Goal: Task Accomplishment & Management: Manage account settings

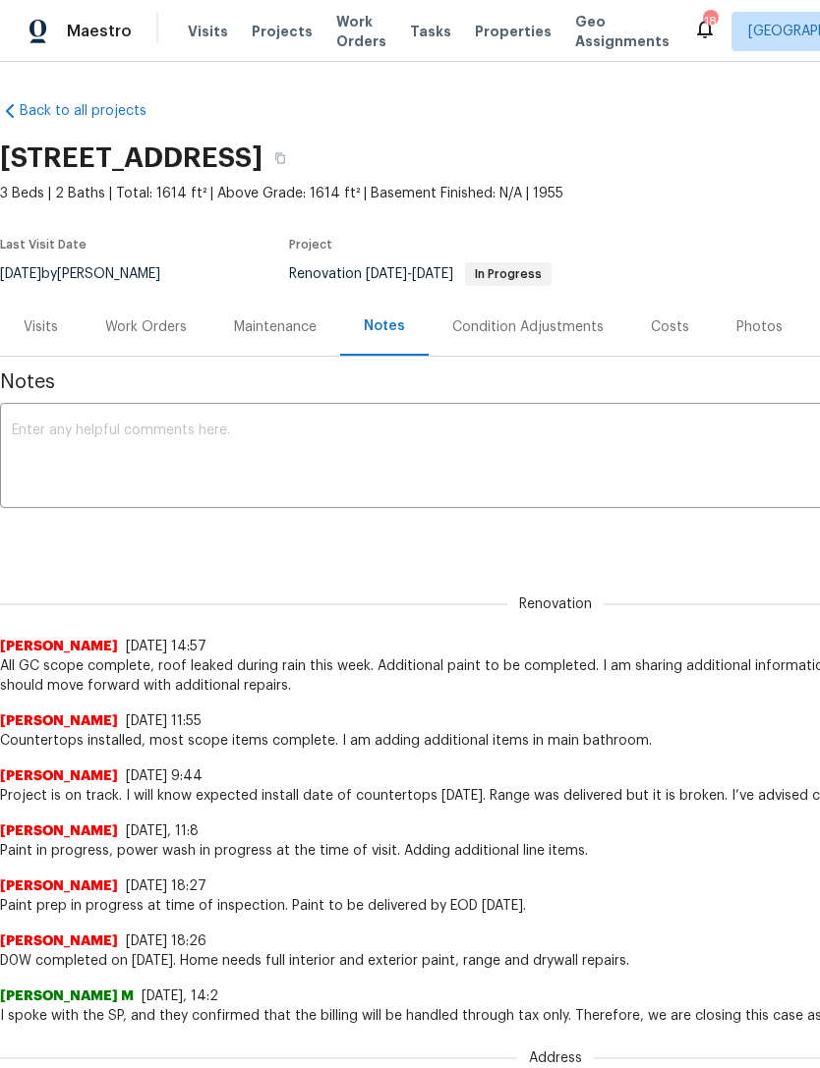
click at [131, 330] on div "Work Orders" at bounding box center [146, 327] width 82 height 20
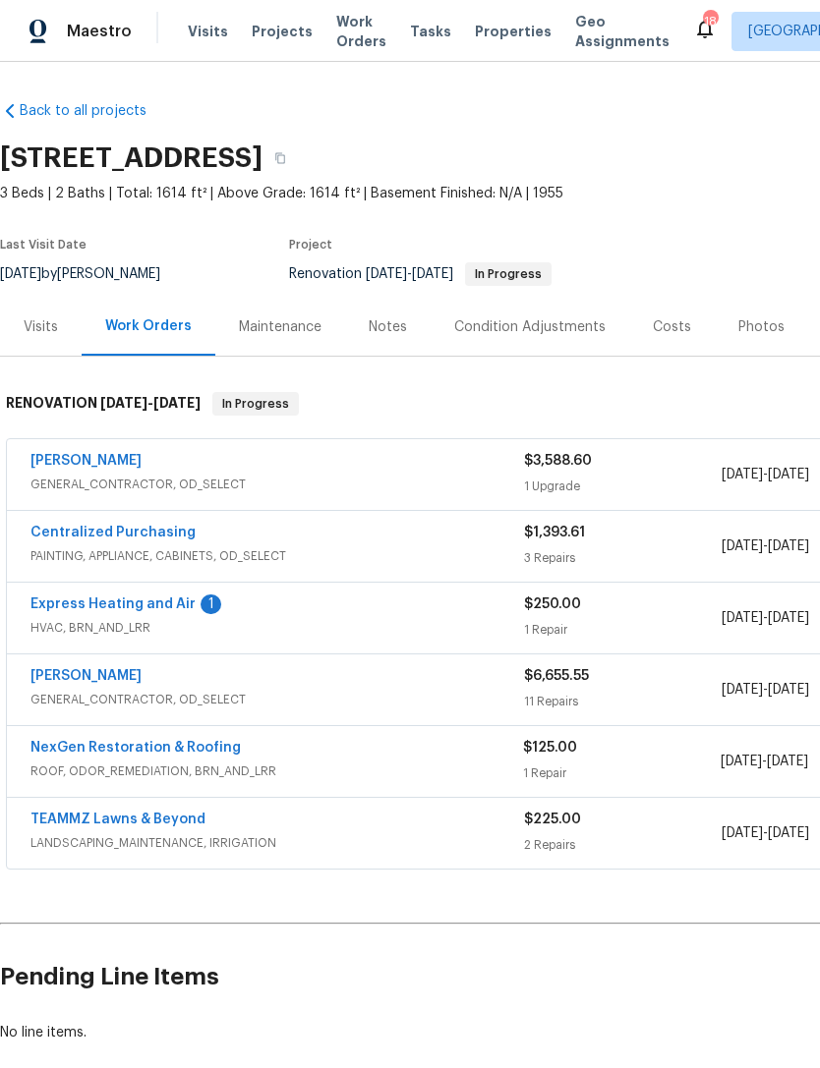
click at [173, 605] on link "Express Heating and Air" at bounding box center [112, 605] width 165 height 14
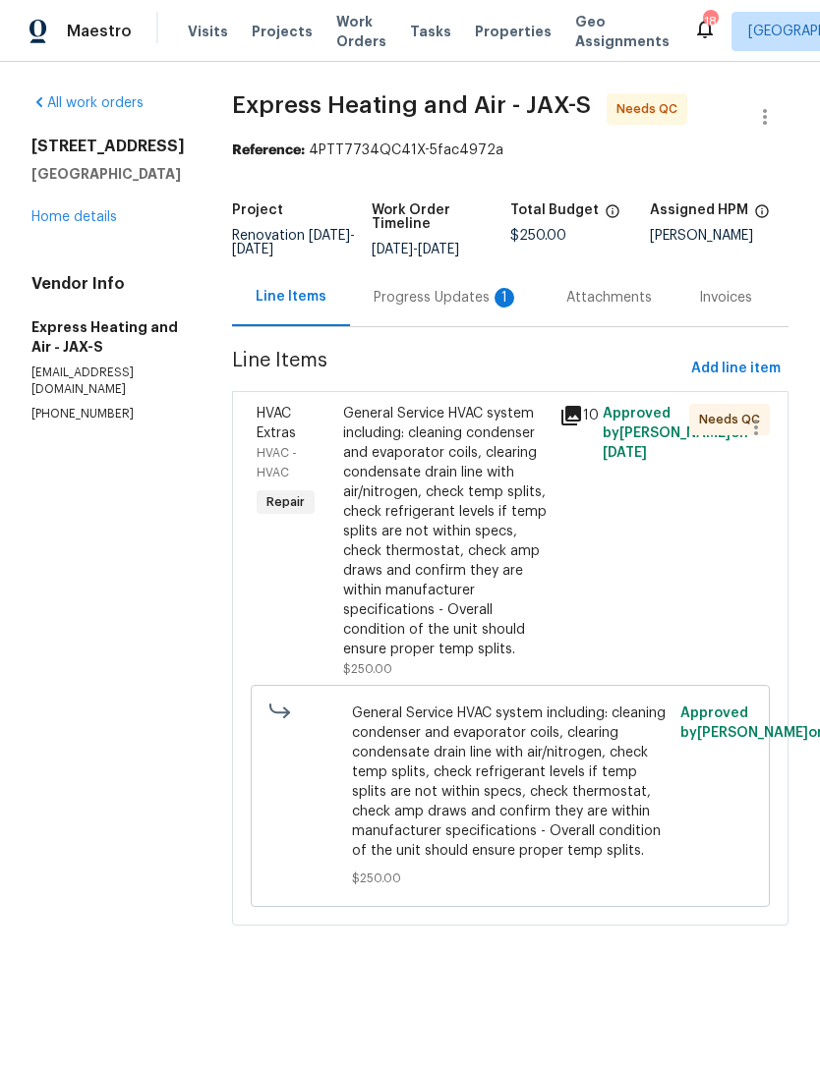
click at [467, 288] on div "Progress Updates 1" at bounding box center [446, 298] width 145 height 20
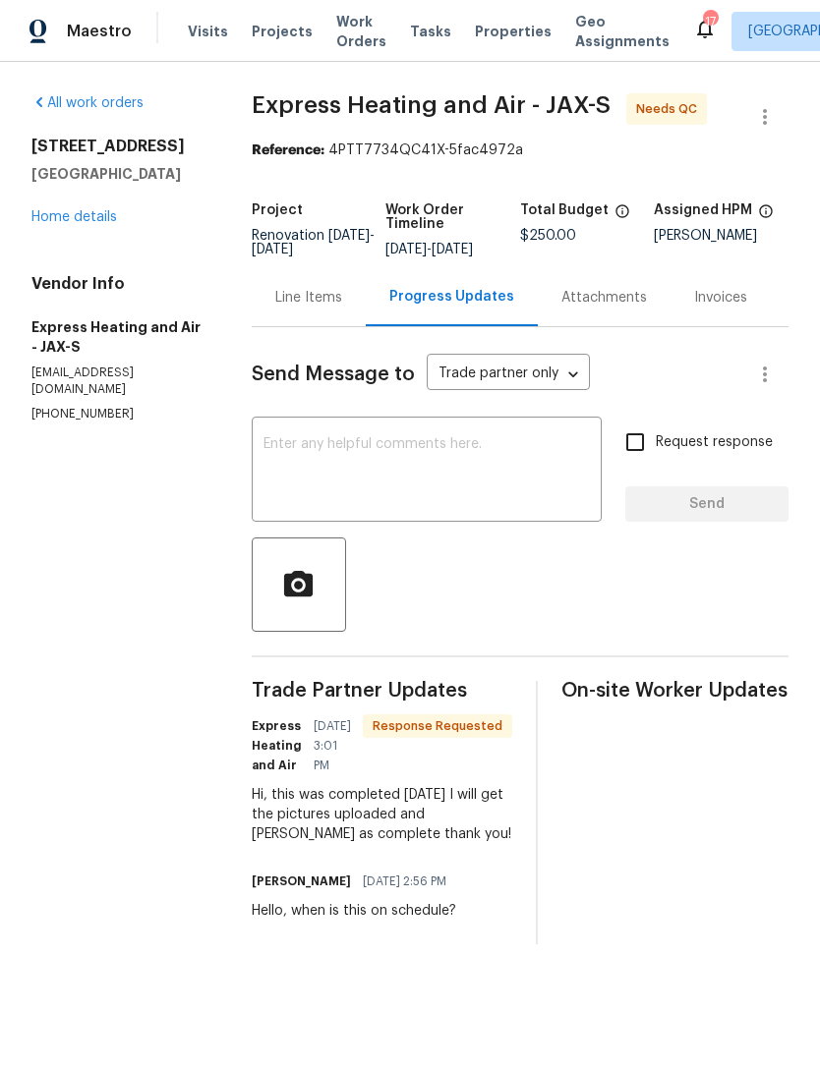
click at [447, 470] on textarea at bounding box center [426, 471] width 327 height 69
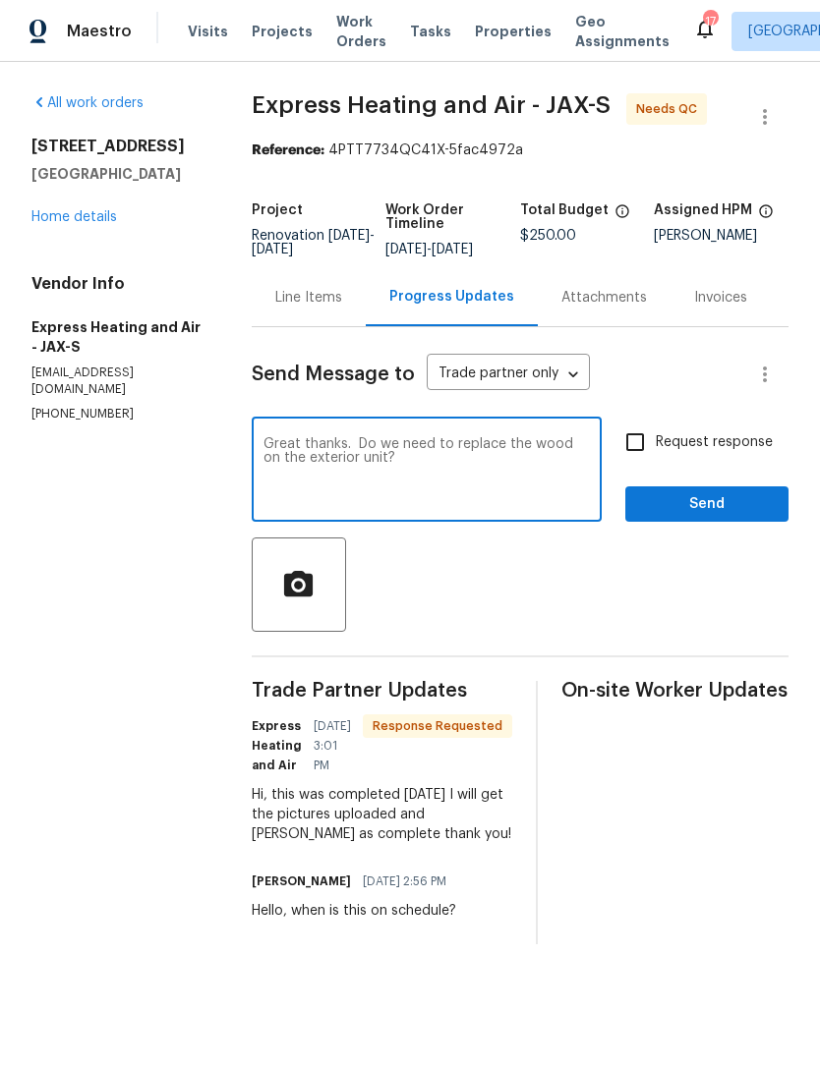
type textarea "Great thanks. Do we need to replace the wood on the exterior unit?"
click at [648, 450] on input "Request response" at bounding box center [634, 442] width 41 height 41
checkbox input "true"
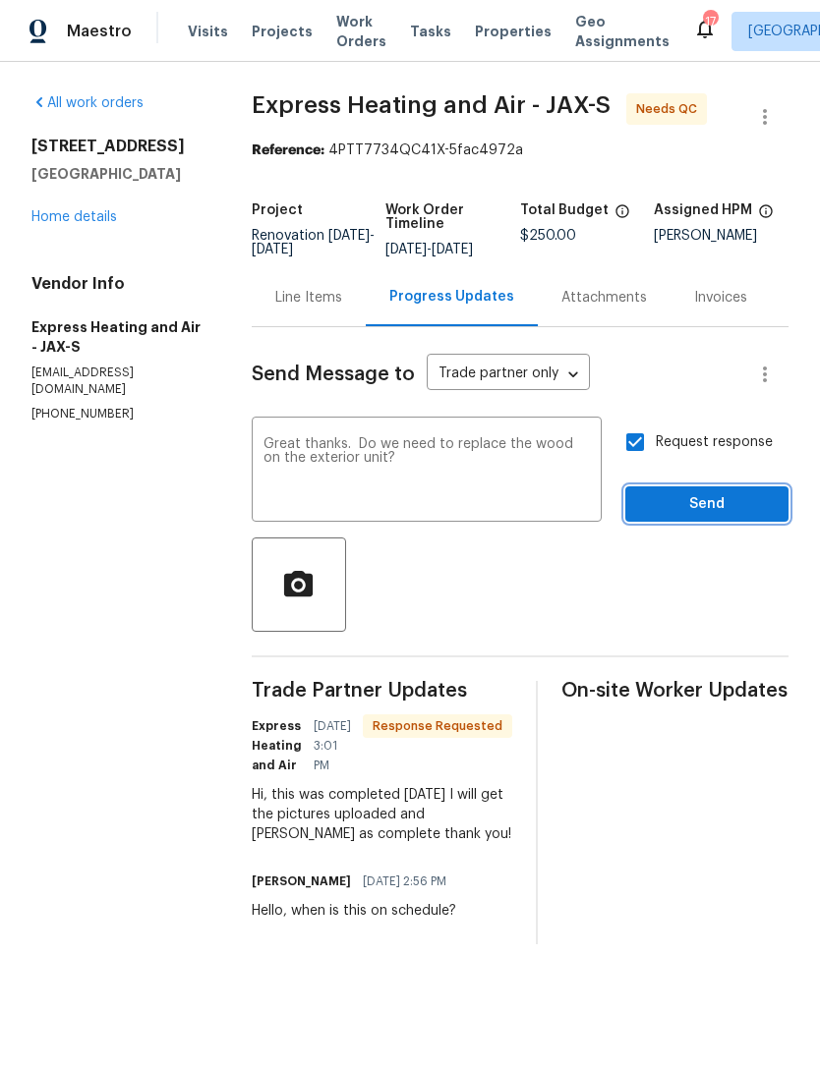
click at [744, 517] on span "Send" at bounding box center [707, 504] width 132 height 25
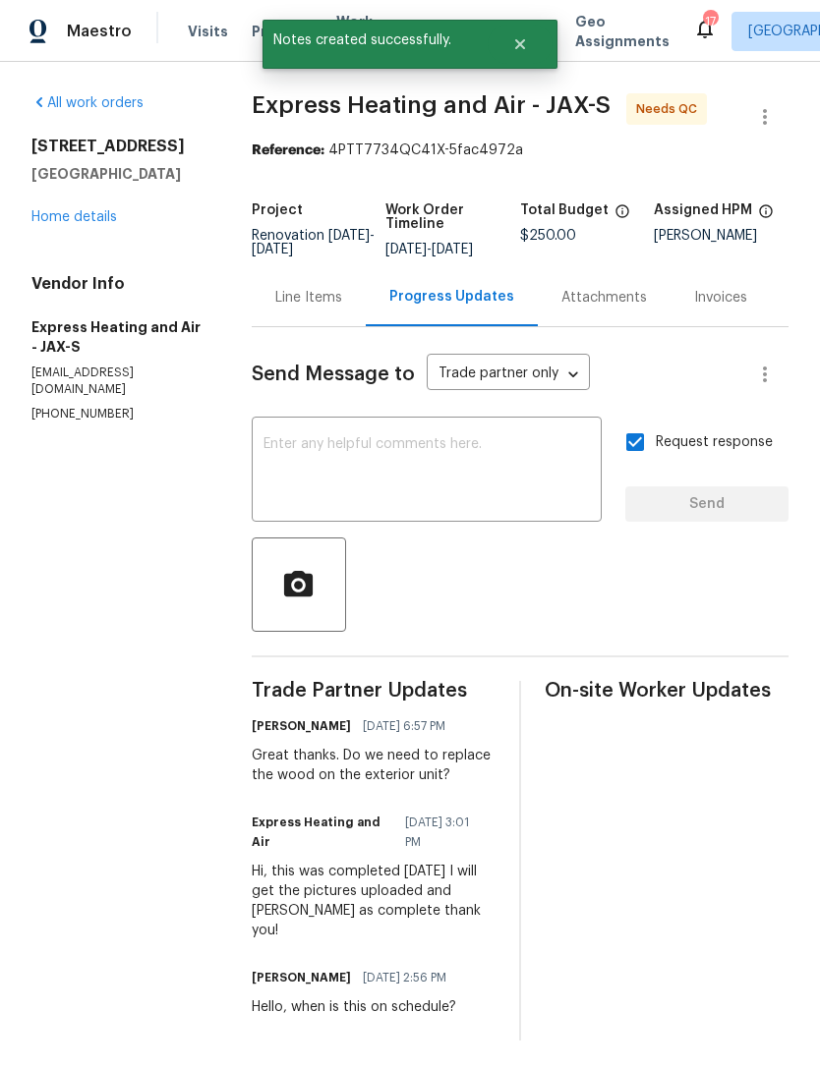
click at [309, 303] on div "Line Items" at bounding box center [308, 298] width 67 height 20
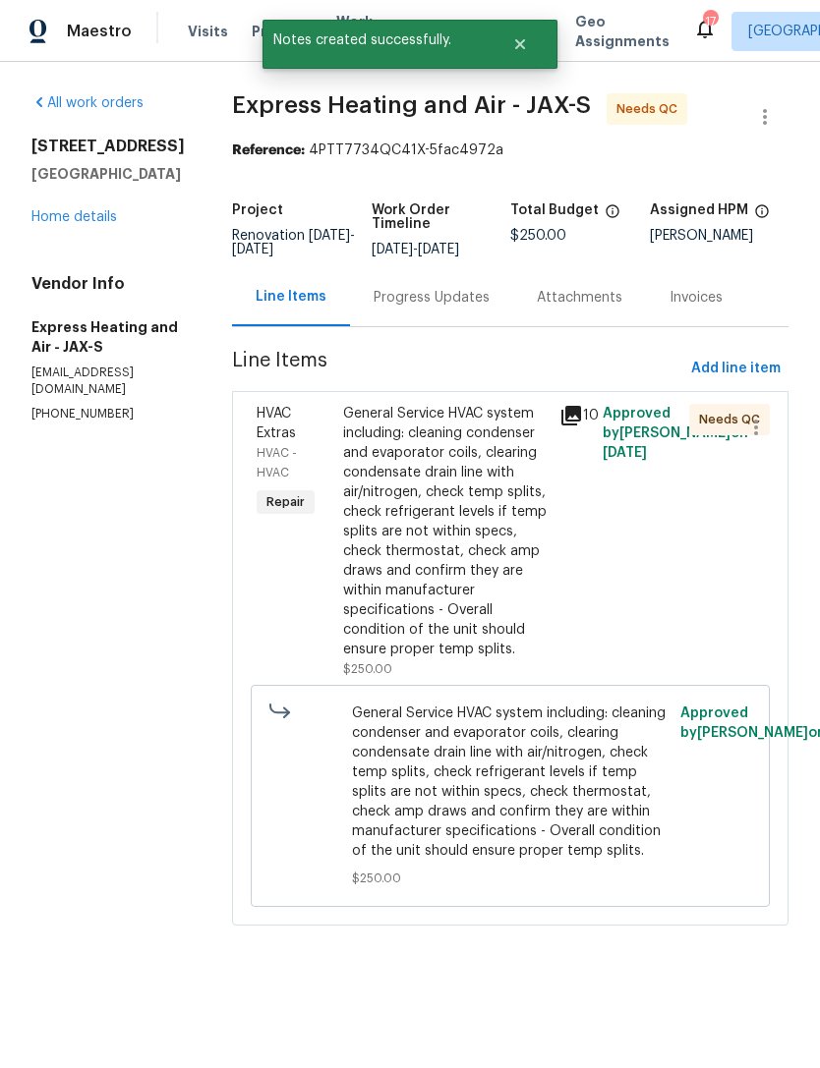
click at [488, 548] on div "General Service HVAC system including: cleaning condenser and evaporator coils,…" at bounding box center [445, 532] width 204 height 256
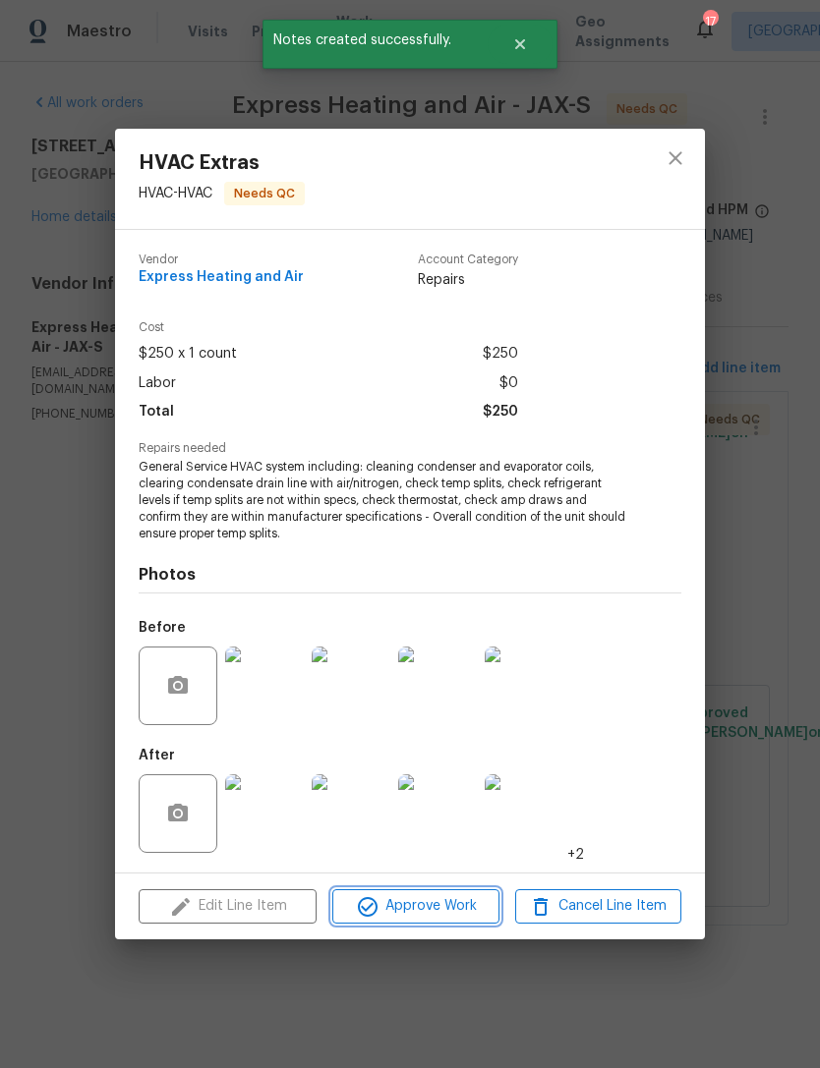
click at [454, 917] on span "Approve Work" at bounding box center [415, 906] width 154 height 25
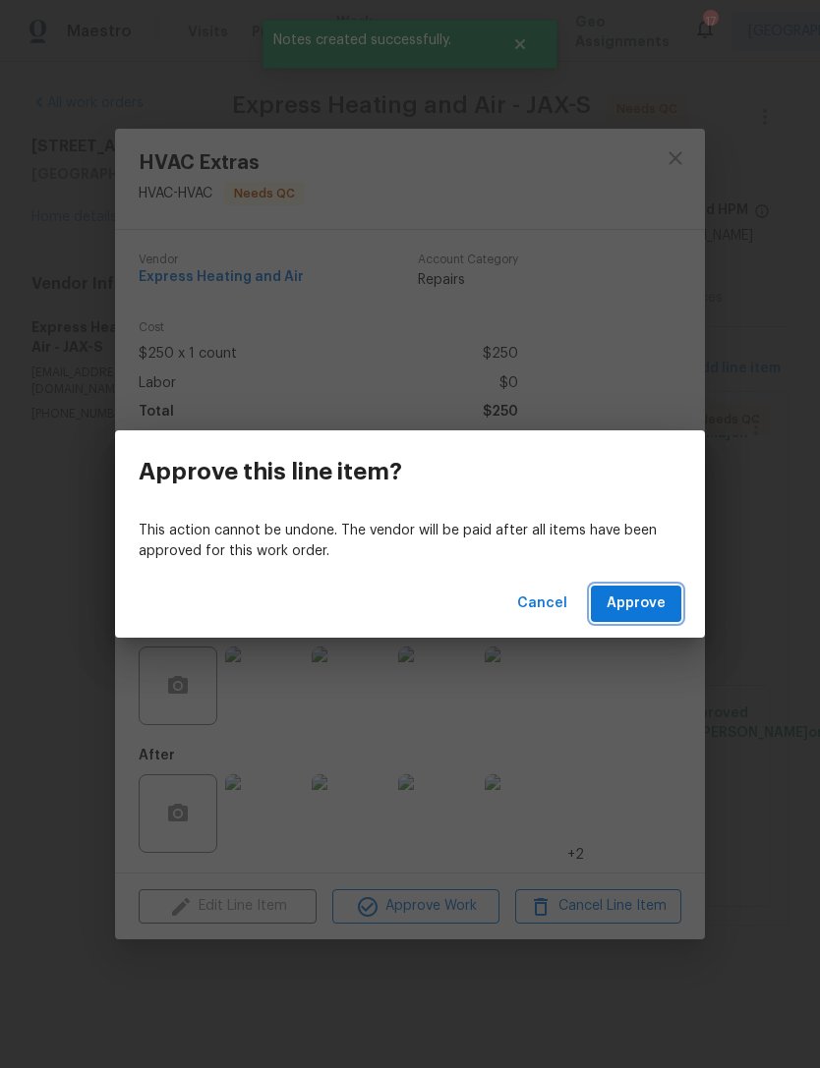
click at [631, 610] on span "Approve" at bounding box center [635, 604] width 59 height 25
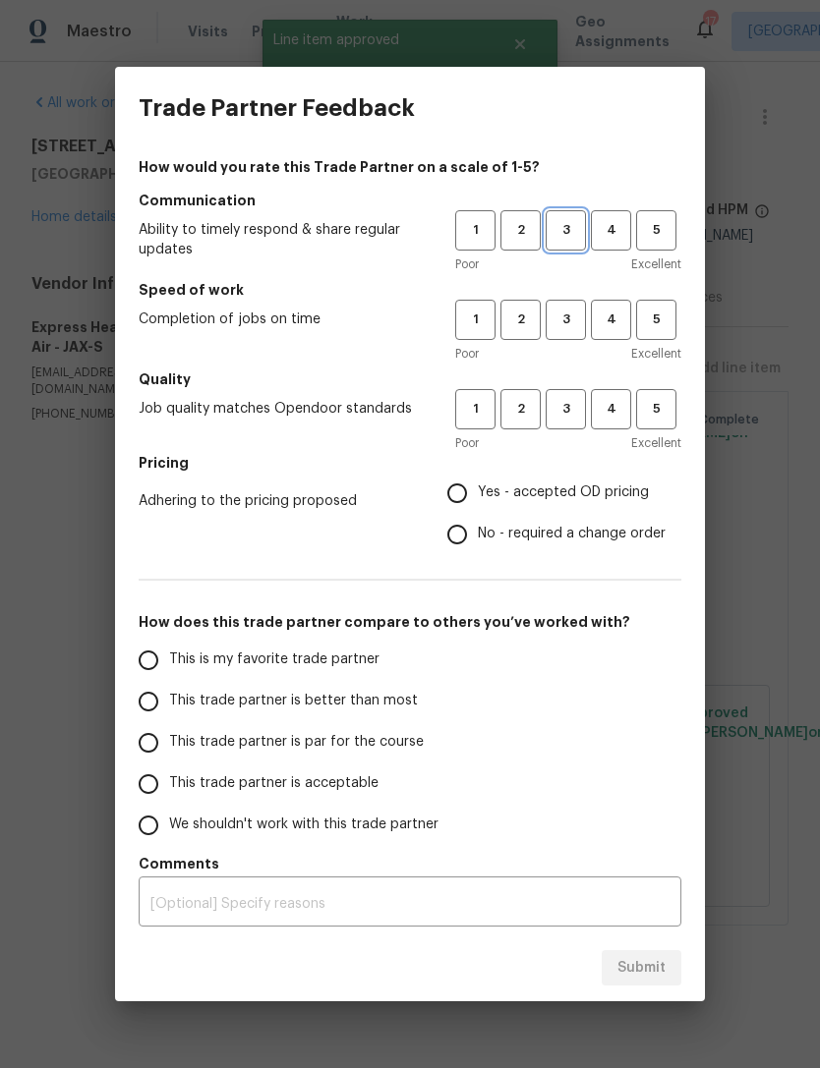
click at [552, 214] on button "3" at bounding box center [566, 230] width 40 height 40
click at [552, 310] on span "3" at bounding box center [565, 320] width 36 height 23
click at [571, 415] on span "3" at bounding box center [565, 409] width 36 height 23
click at [550, 499] on span "Yes - accepted OD pricing" at bounding box center [563, 493] width 171 height 21
click at [478, 499] on input "Yes - accepted OD pricing" at bounding box center [456, 493] width 41 height 41
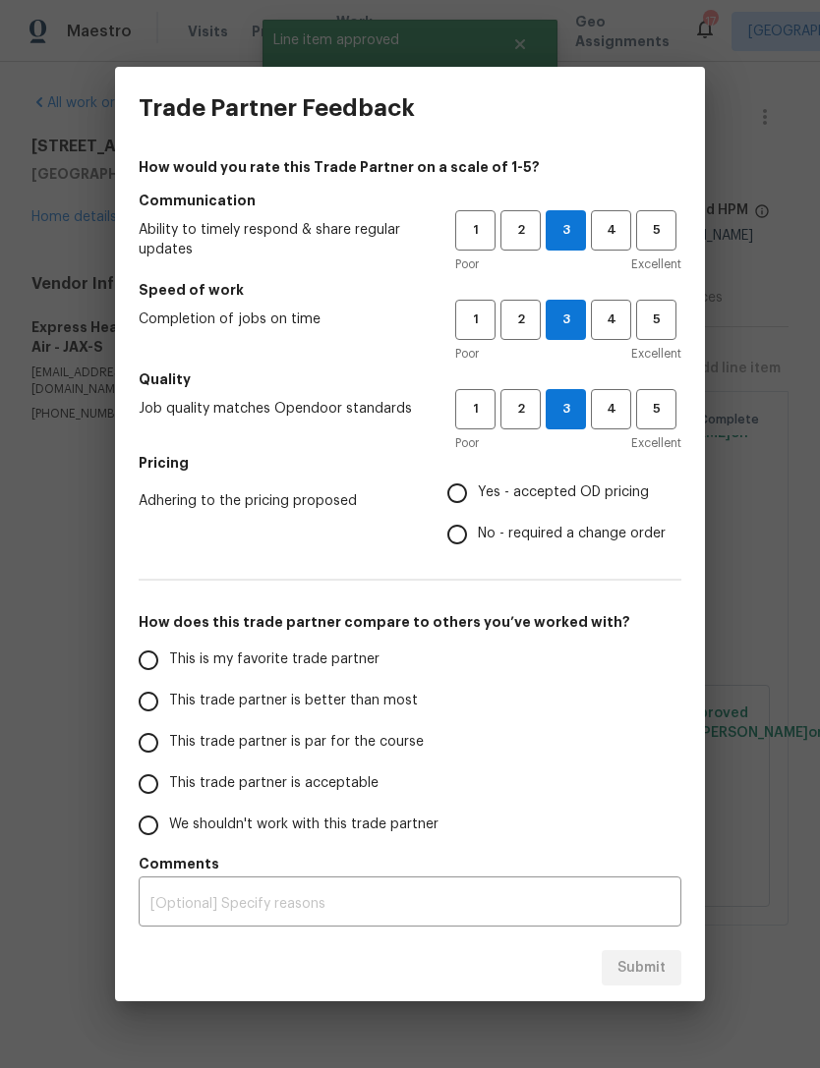
radio input "true"
click at [330, 741] on span "This trade partner is par for the course" at bounding box center [296, 742] width 255 height 21
click at [169, 741] on input "This trade partner is par for the course" at bounding box center [148, 742] width 41 height 41
click at [636, 963] on span "Submit" at bounding box center [641, 968] width 48 height 25
radio input "true"
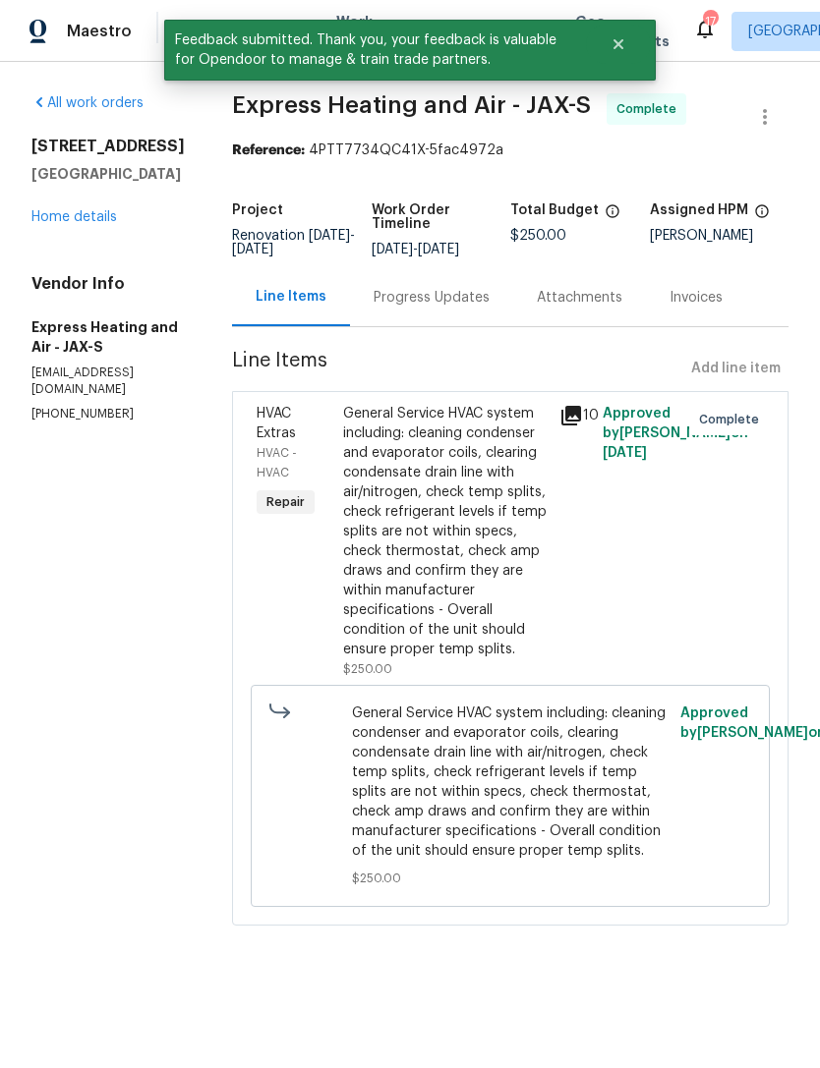
click at [492, 573] on div "General Service HVAC system including: cleaning condenser and evaporator coils,…" at bounding box center [445, 532] width 204 height 256
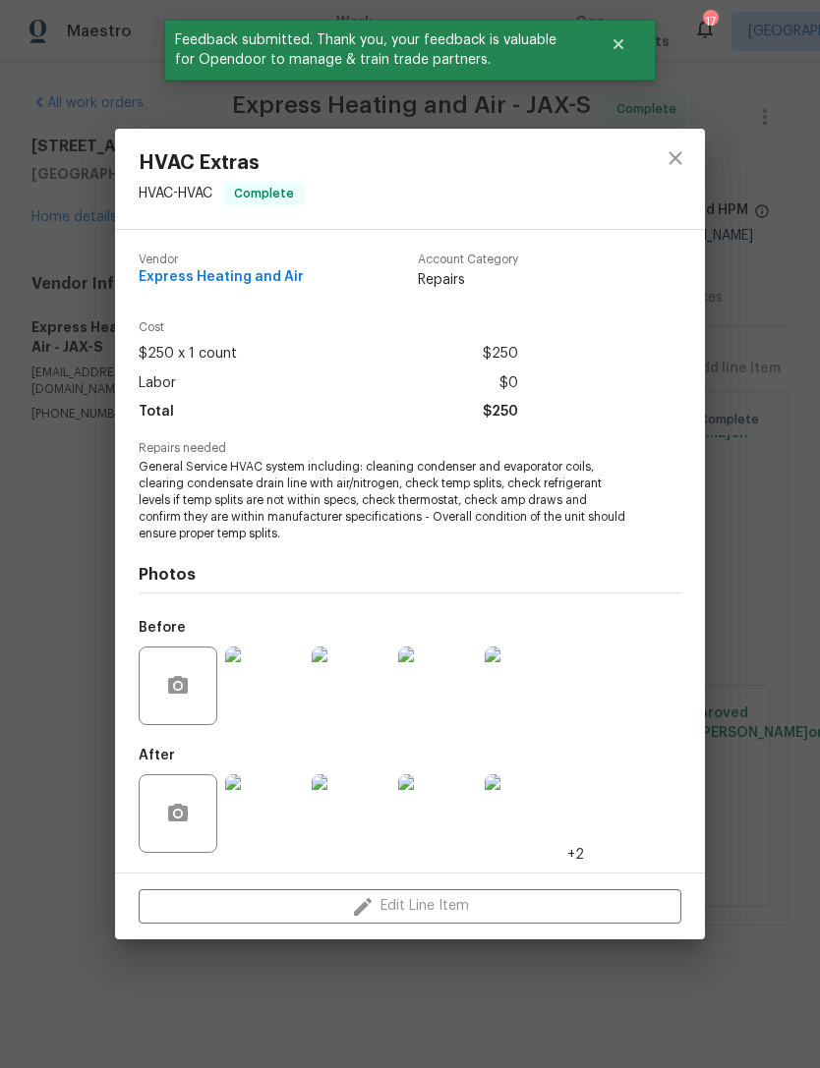
click at [278, 825] on img at bounding box center [264, 814] width 79 height 79
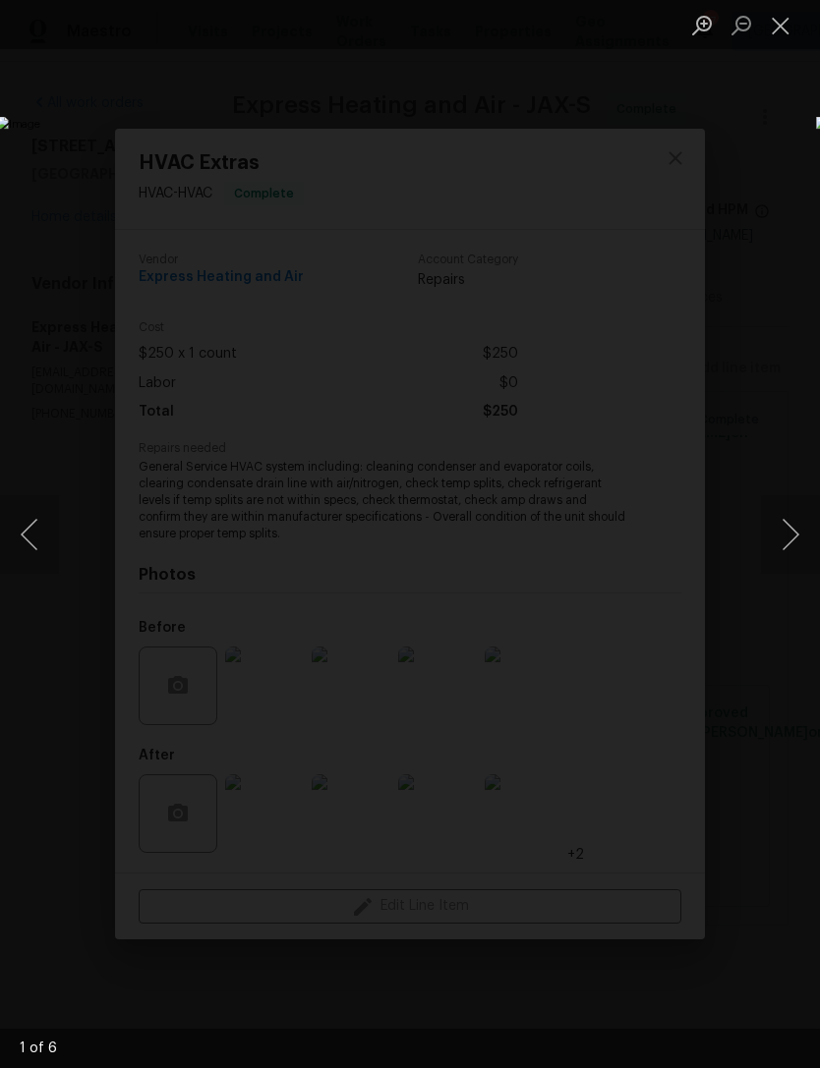
click at [798, 538] on button "Next image" at bounding box center [790, 534] width 59 height 79
click at [807, 534] on button "Next image" at bounding box center [790, 534] width 59 height 79
click at [806, 540] on button "Next image" at bounding box center [790, 534] width 59 height 79
click at [797, 543] on button "Next image" at bounding box center [790, 534] width 59 height 79
click at [780, 21] on button "Close lightbox" at bounding box center [780, 25] width 39 height 34
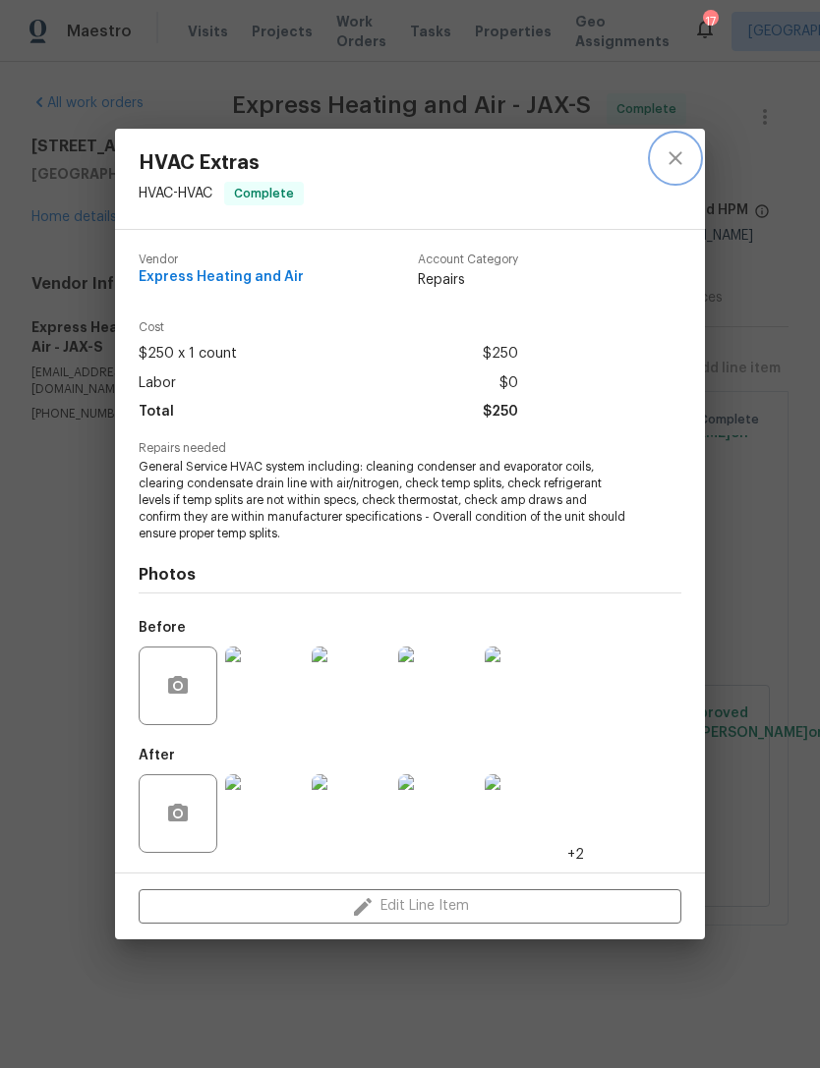
click at [665, 158] on icon "close" at bounding box center [675, 158] width 24 height 24
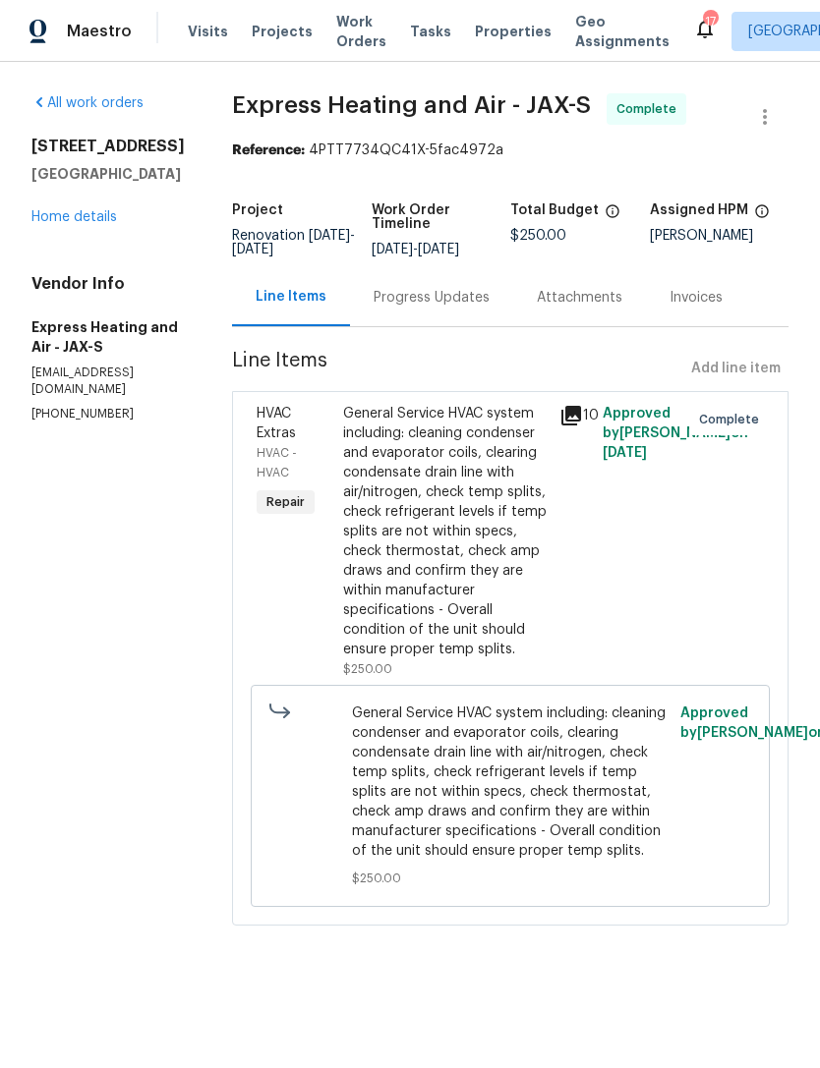
click at [73, 211] on link "Home details" at bounding box center [74, 217] width 86 height 14
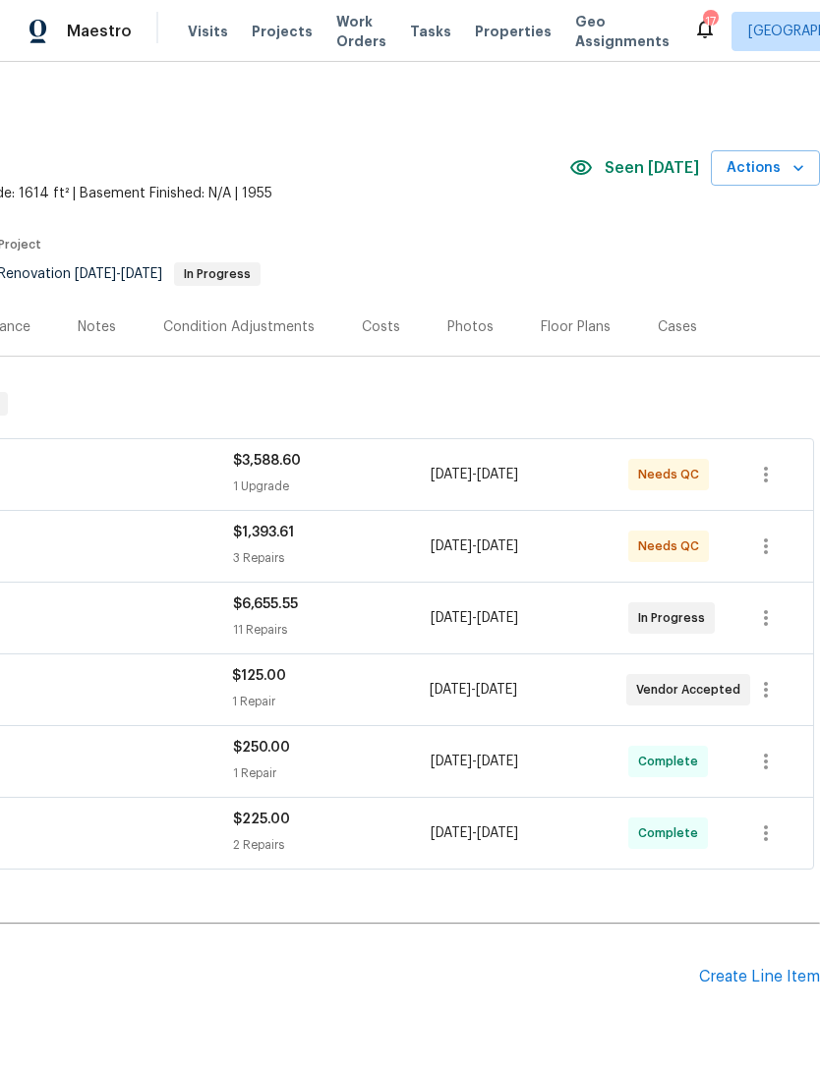
scroll to position [0, 291]
click at [677, 322] on div "Cases" at bounding box center [677, 327] width 39 height 20
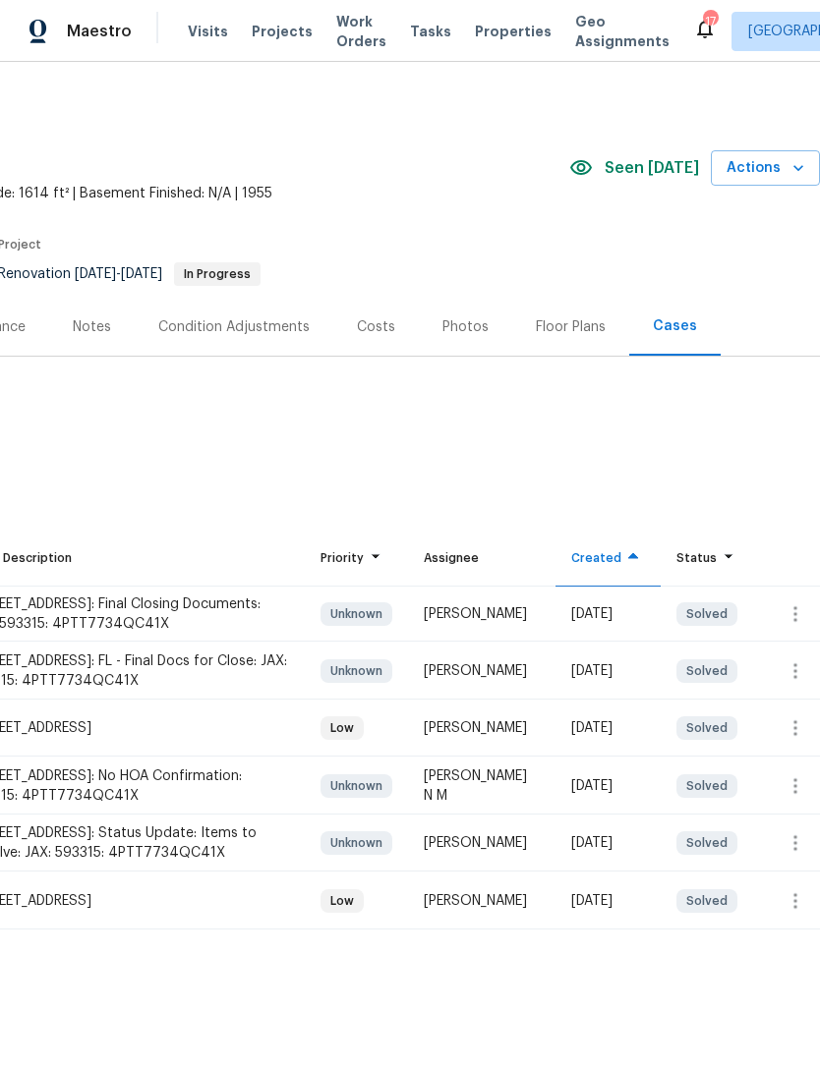
scroll to position [0, 291]
click at [556, 324] on div "Floor Plans" at bounding box center [571, 327] width 70 height 20
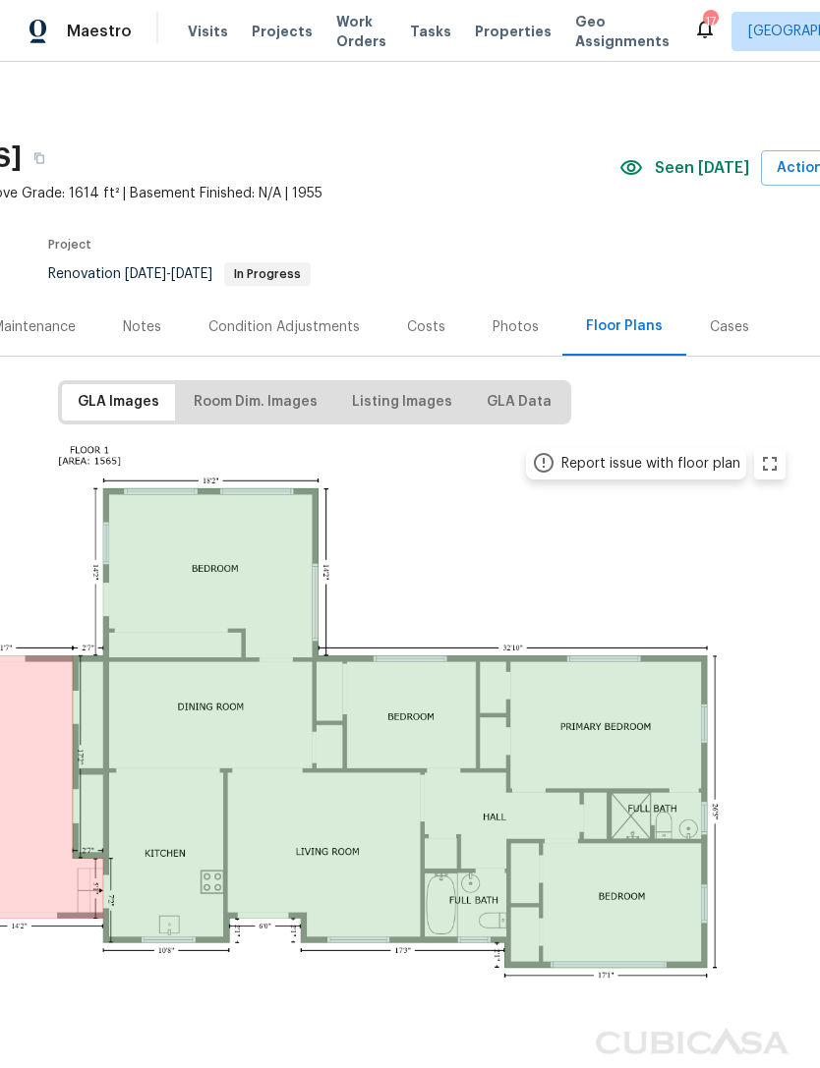
scroll to position [0, 241]
click at [510, 320] on div "Photos" at bounding box center [515, 327] width 46 height 20
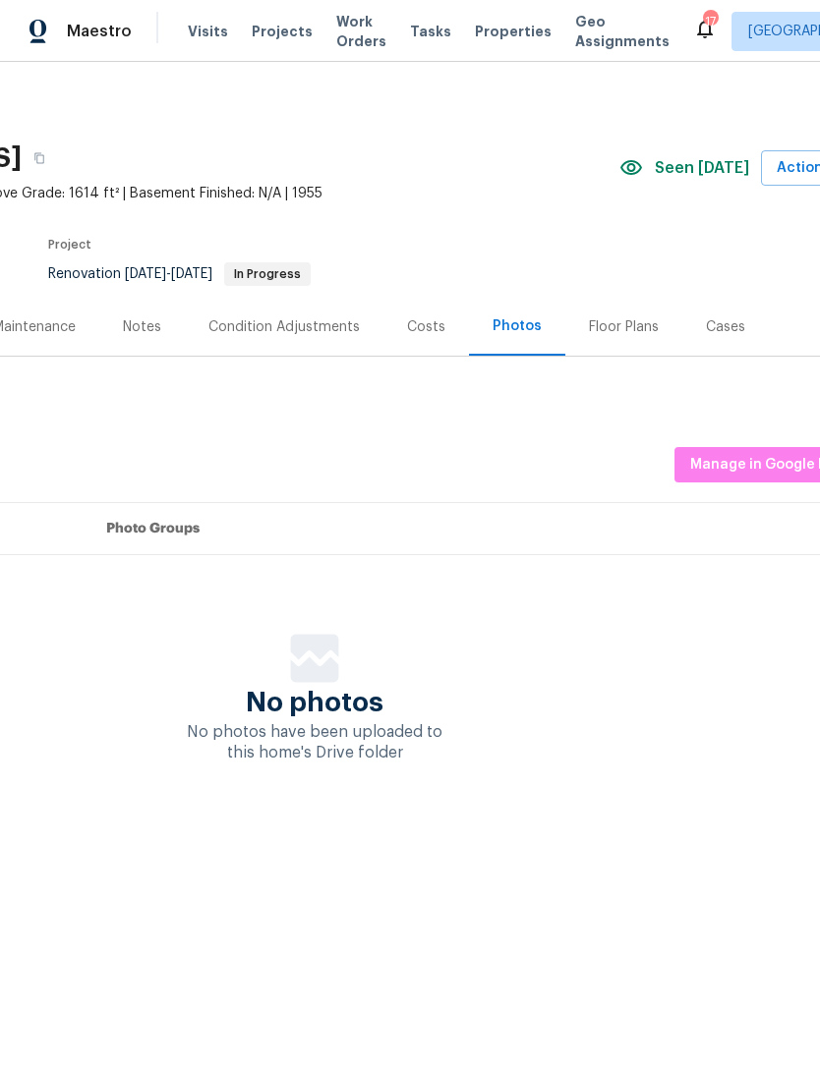
click at [421, 329] on div "Costs" at bounding box center [426, 327] width 38 height 20
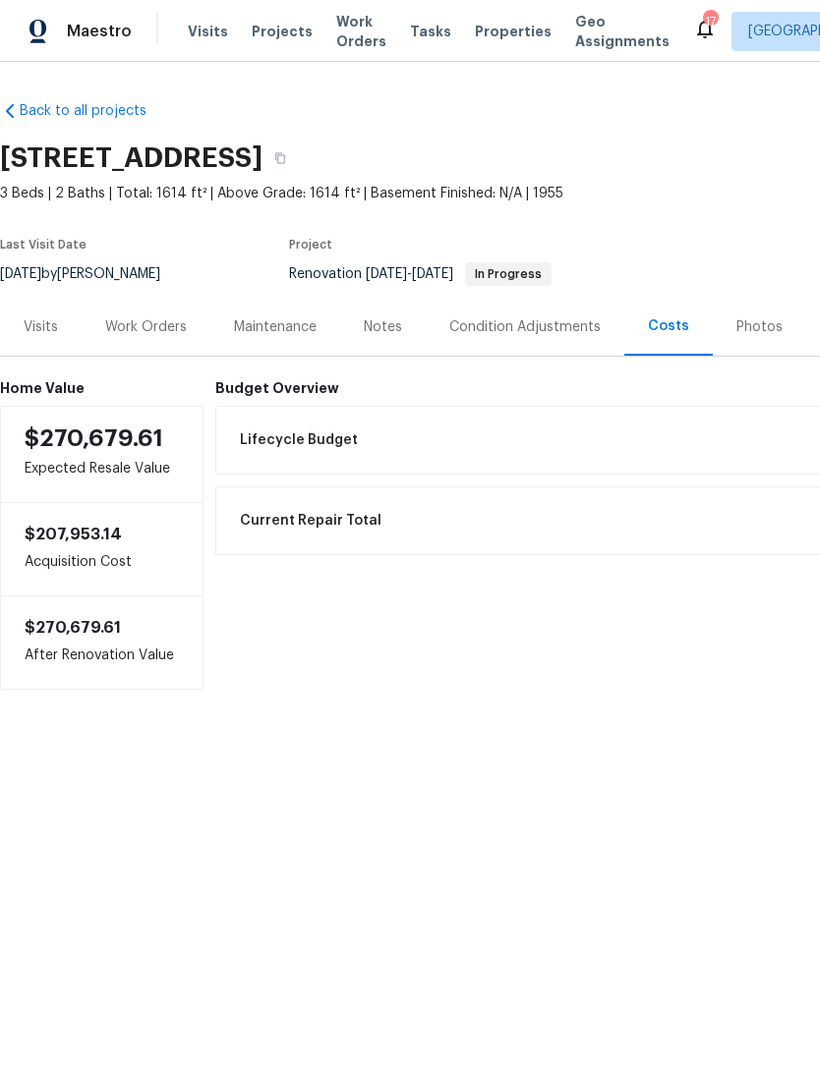
click at [140, 328] on div "Work Orders" at bounding box center [146, 327] width 82 height 20
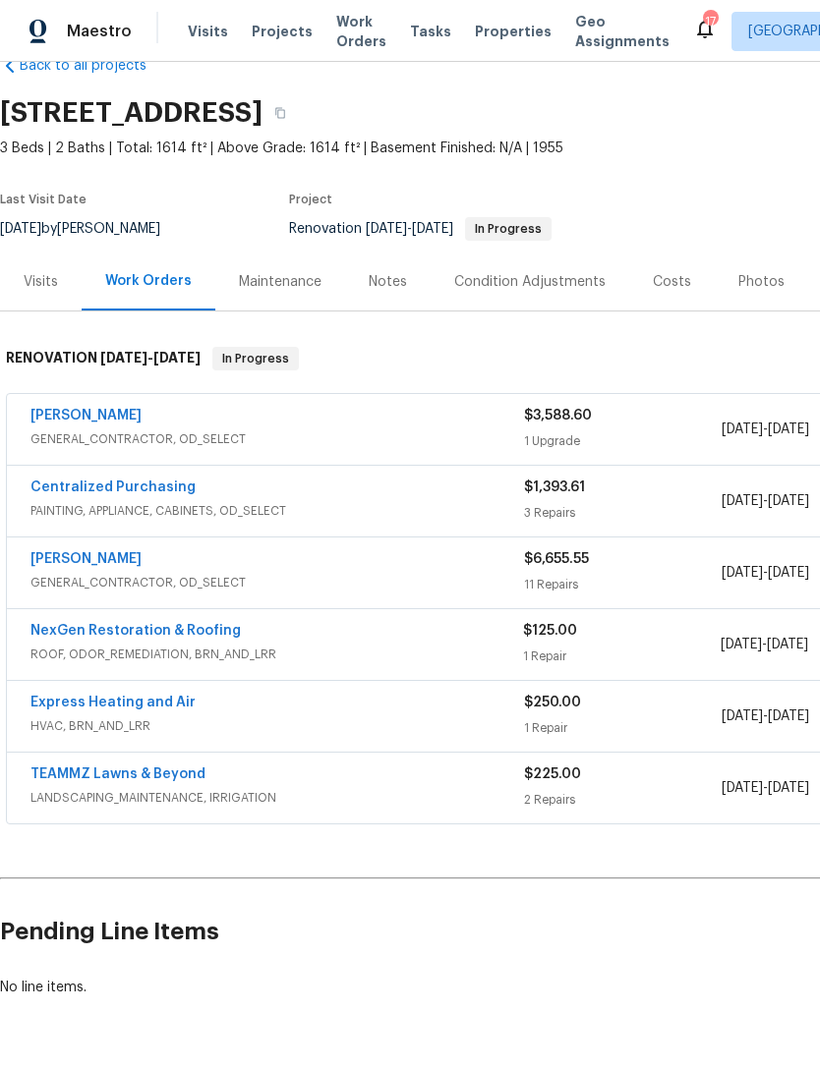
scroll to position [44, 0]
click at [639, 420] on div "$3,588.60" at bounding box center [623, 417] width 198 height 20
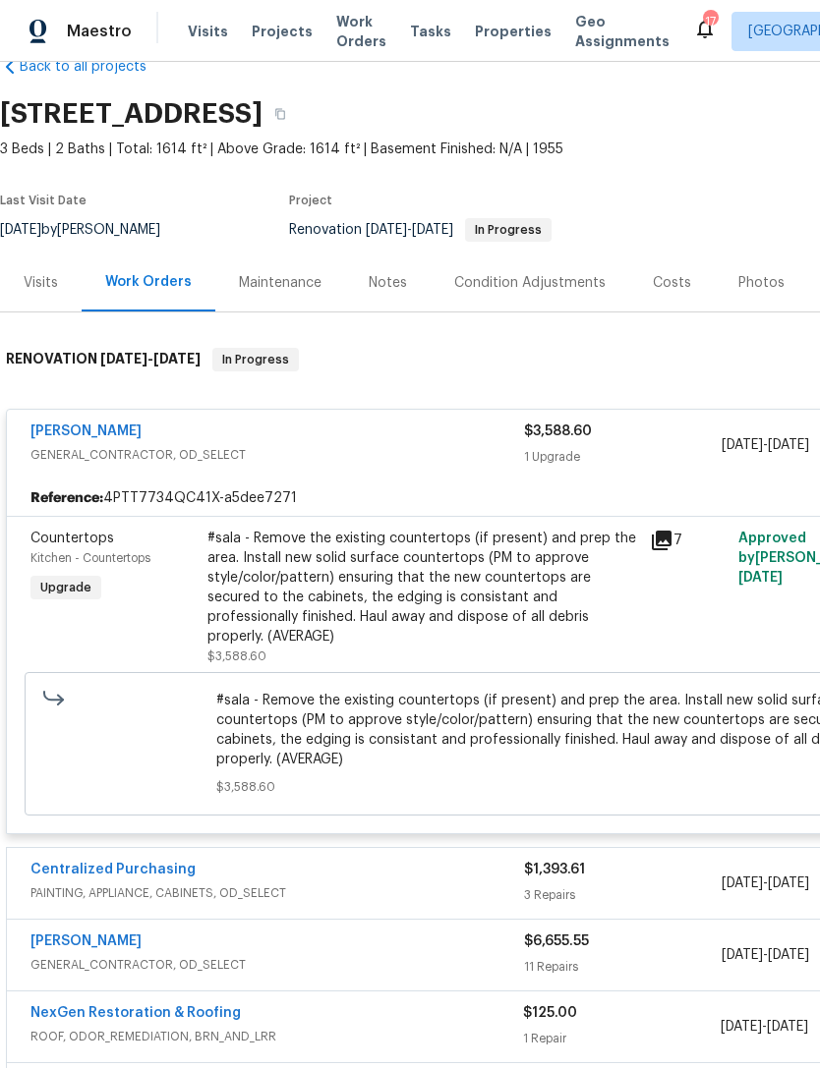
click at [498, 583] on div "#sala - Remove the existing countertops (if present) and prep the area. Install…" at bounding box center [422, 588] width 431 height 118
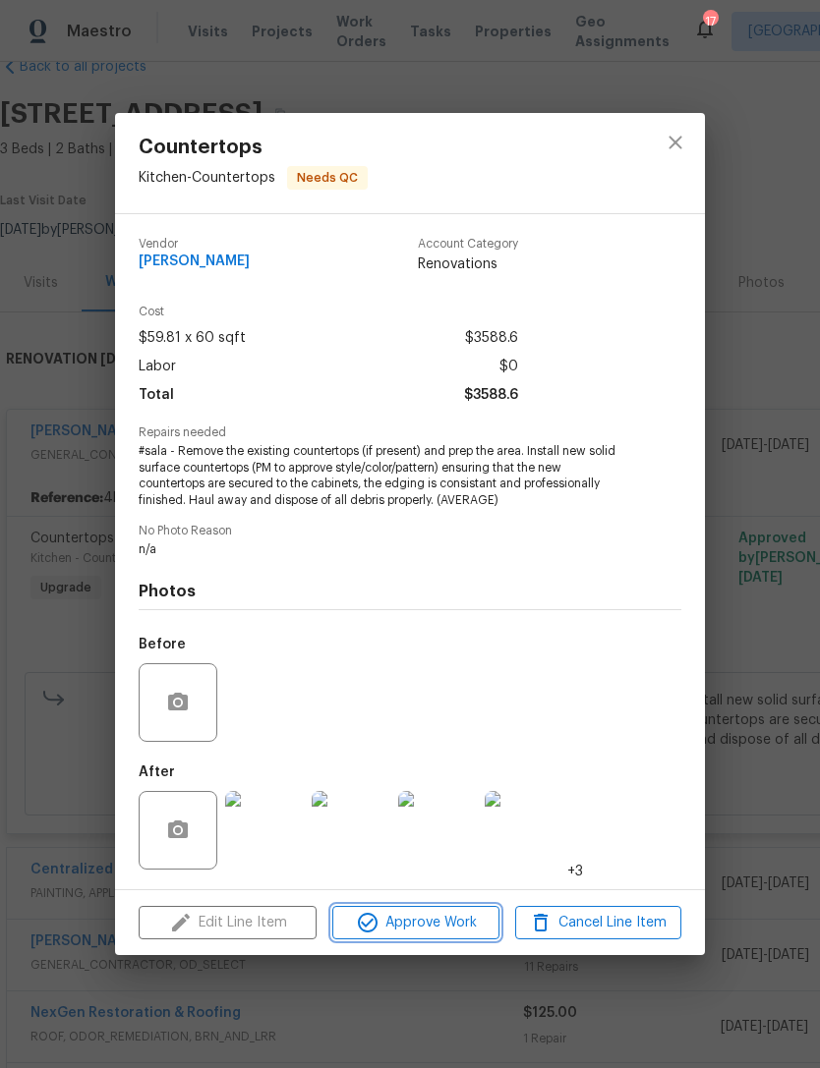
click at [466, 927] on span "Approve Work" at bounding box center [415, 923] width 154 height 25
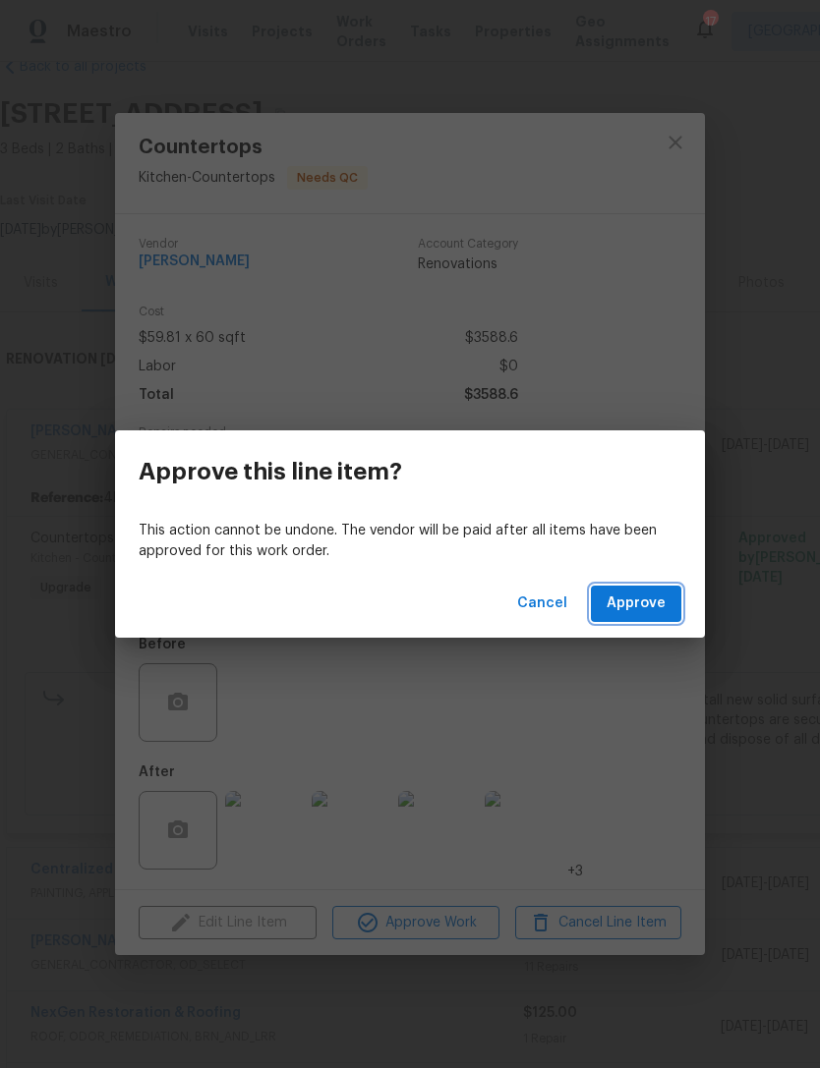
click at [639, 616] on button "Approve" at bounding box center [636, 604] width 90 height 36
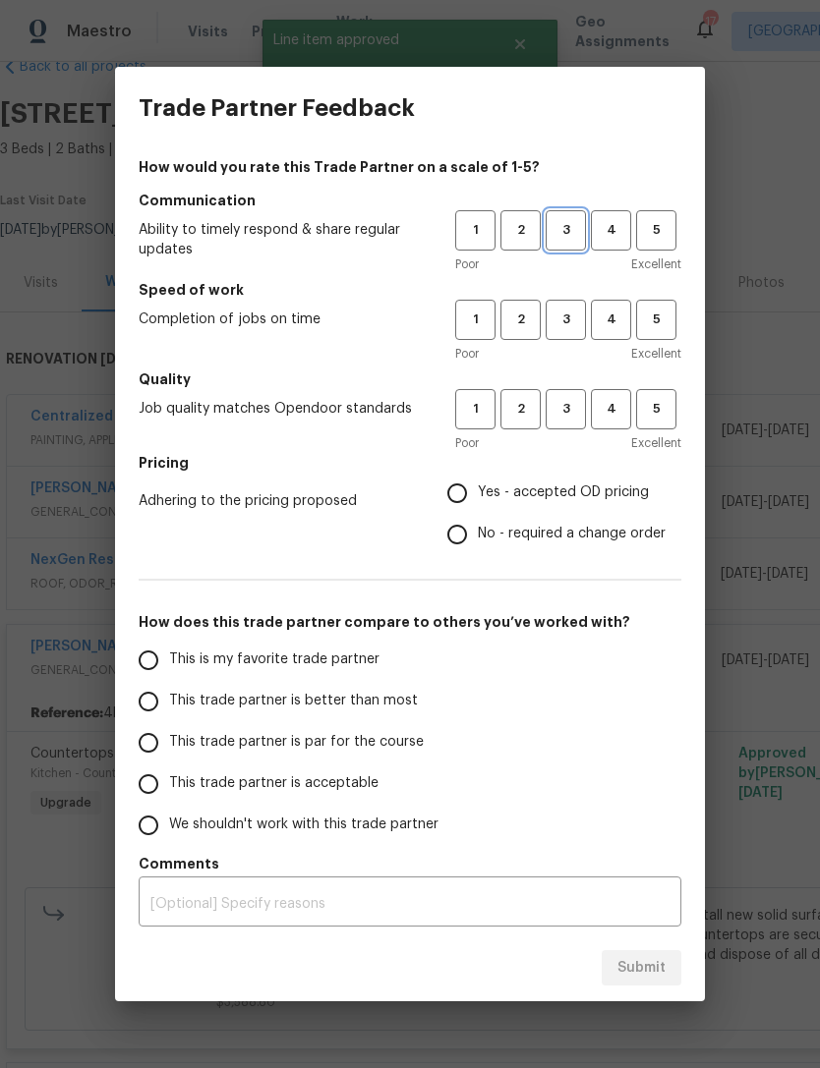
click at [564, 212] on button "3" at bounding box center [566, 230] width 40 height 40
click at [575, 303] on button "3" at bounding box center [566, 320] width 40 height 40
click at [574, 411] on span "3" at bounding box center [565, 409] width 36 height 23
click at [501, 503] on span "Yes - accepted OD pricing" at bounding box center [563, 493] width 171 height 21
click at [478, 503] on input "Yes - accepted OD pricing" at bounding box center [456, 493] width 41 height 41
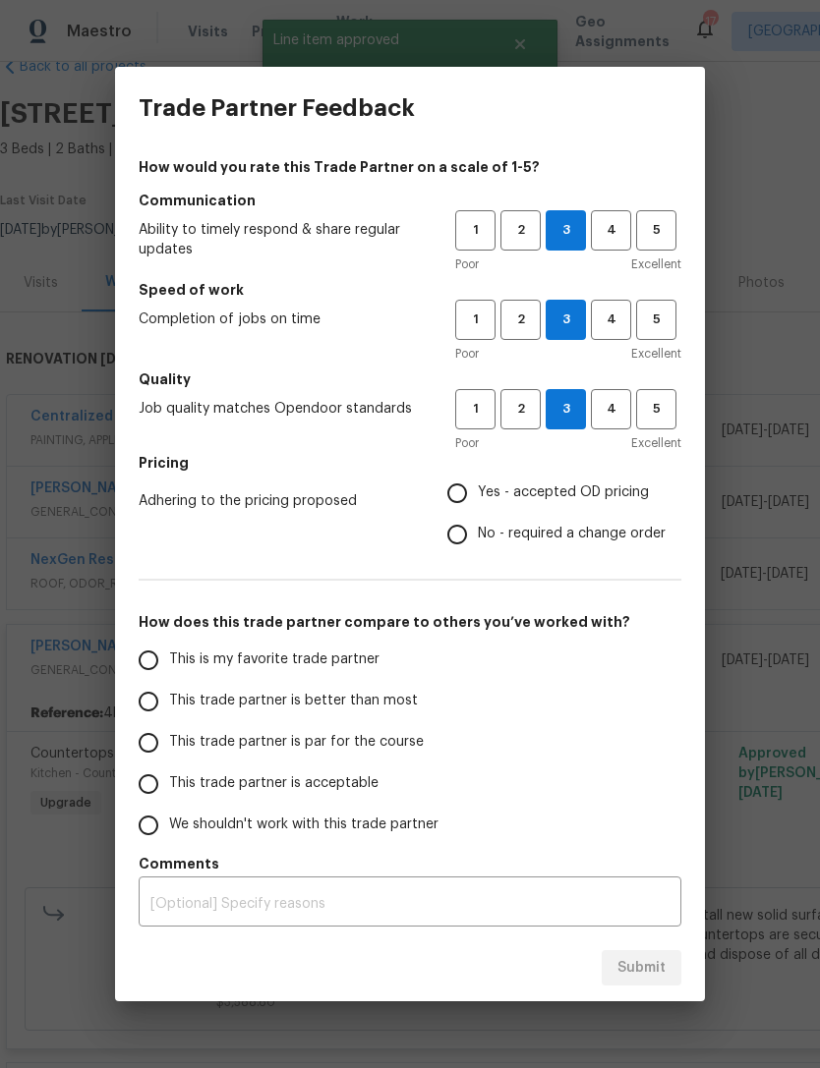
radio input "true"
click at [353, 749] on span "This trade partner is par for the course" at bounding box center [296, 742] width 255 height 21
click at [169, 749] on input "This trade partner is par for the course" at bounding box center [148, 742] width 41 height 41
click at [645, 975] on span "Submit" at bounding box center [641, 968] width 48 height 25
radio input "true"
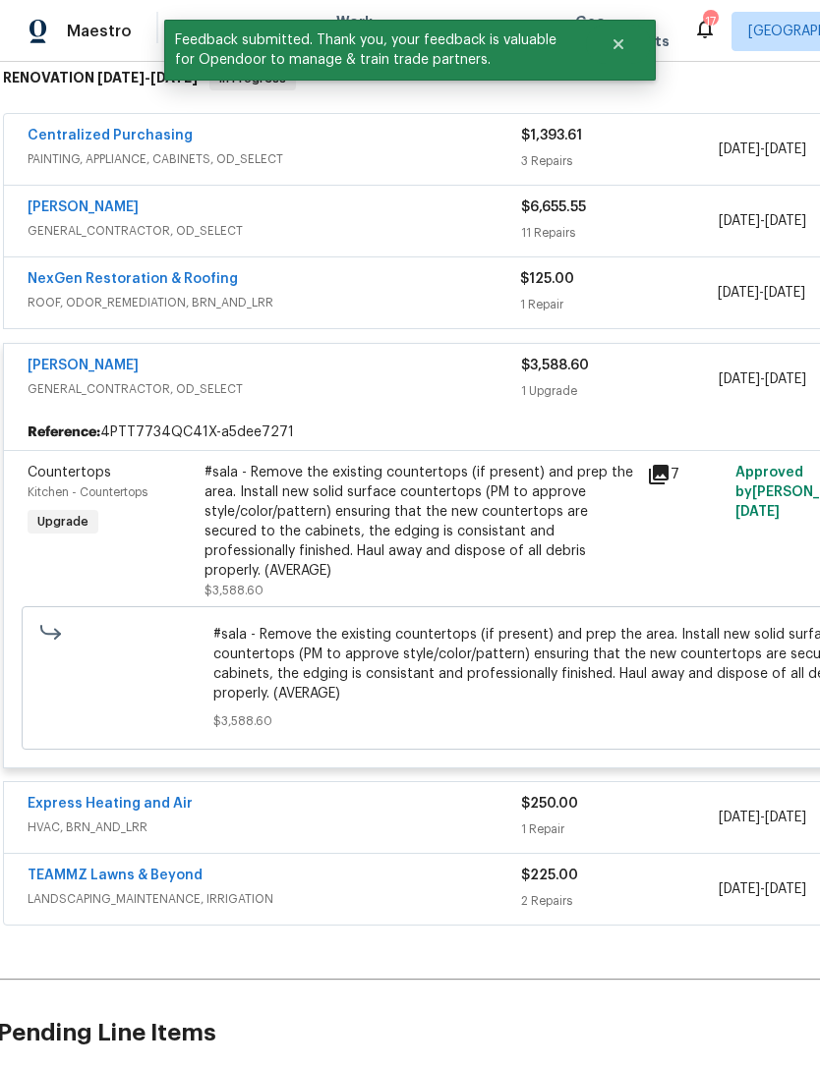
scroll to position [325, 2]
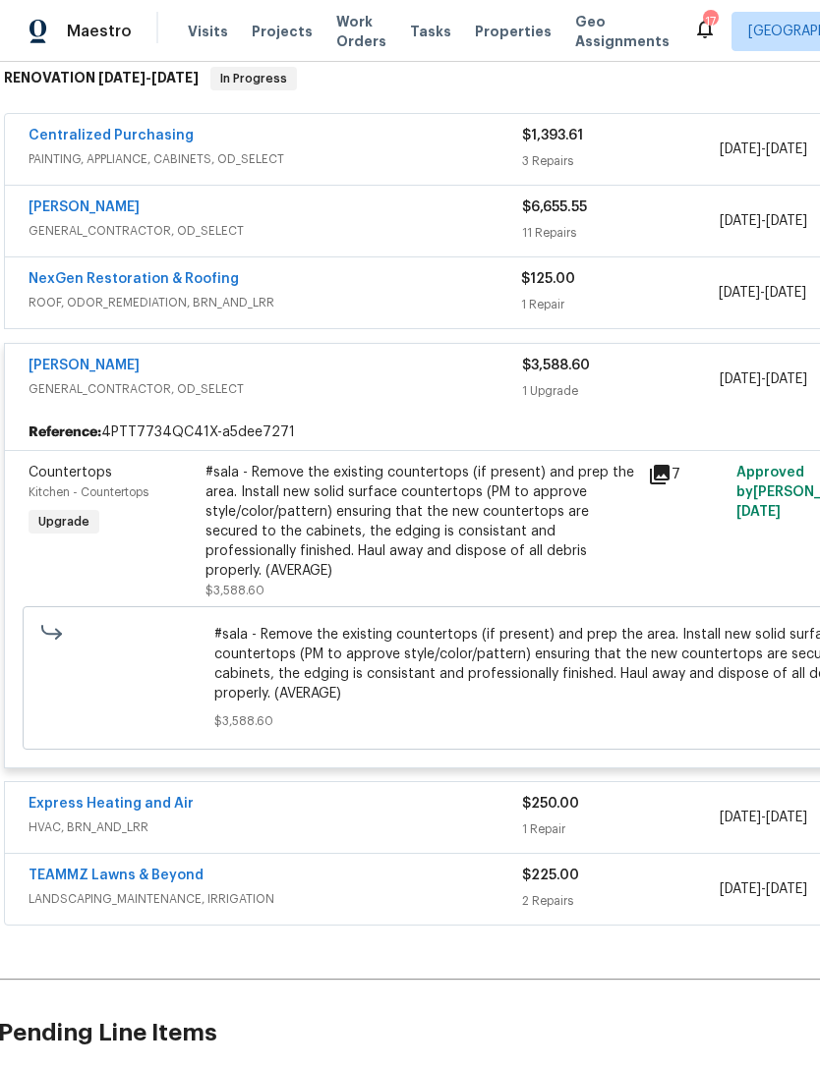
click at [645, 363] on div "$3,588.60" at bounding box center [621, 366] width 198 height 20
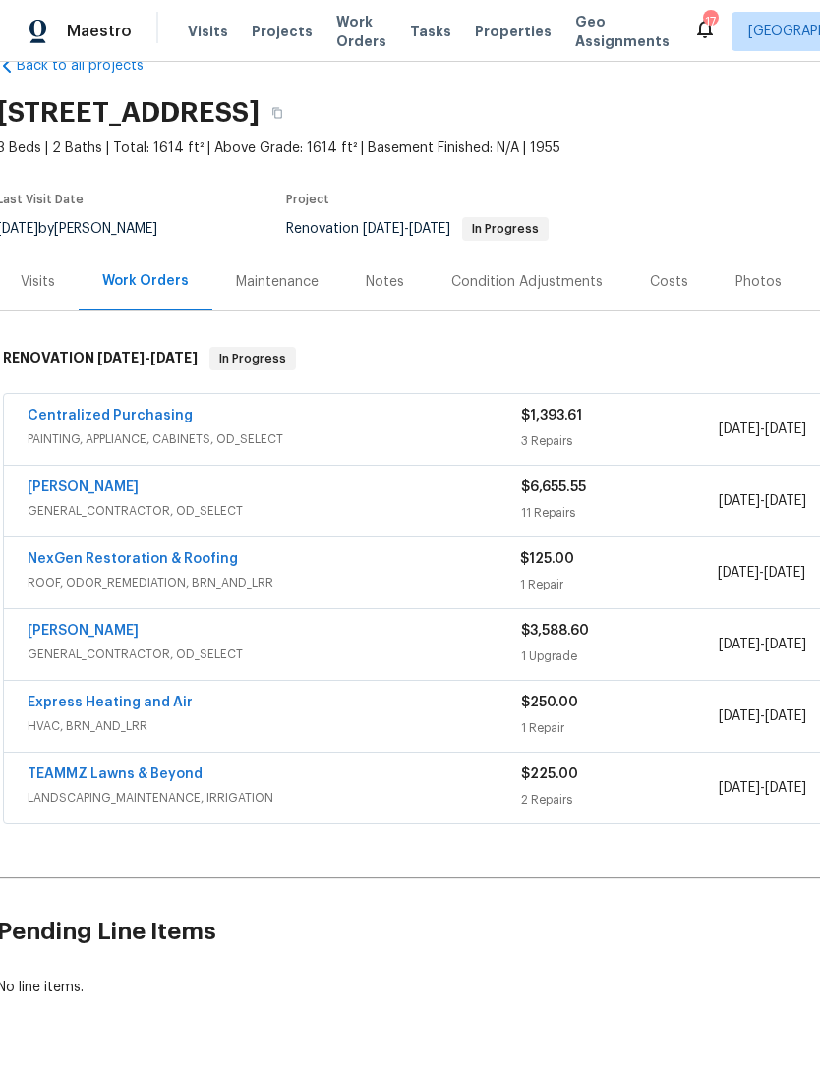
scroll to position [44, 3]
click at [295, 110] on button "button" at bounding box center [276, 113] width 35 height 35
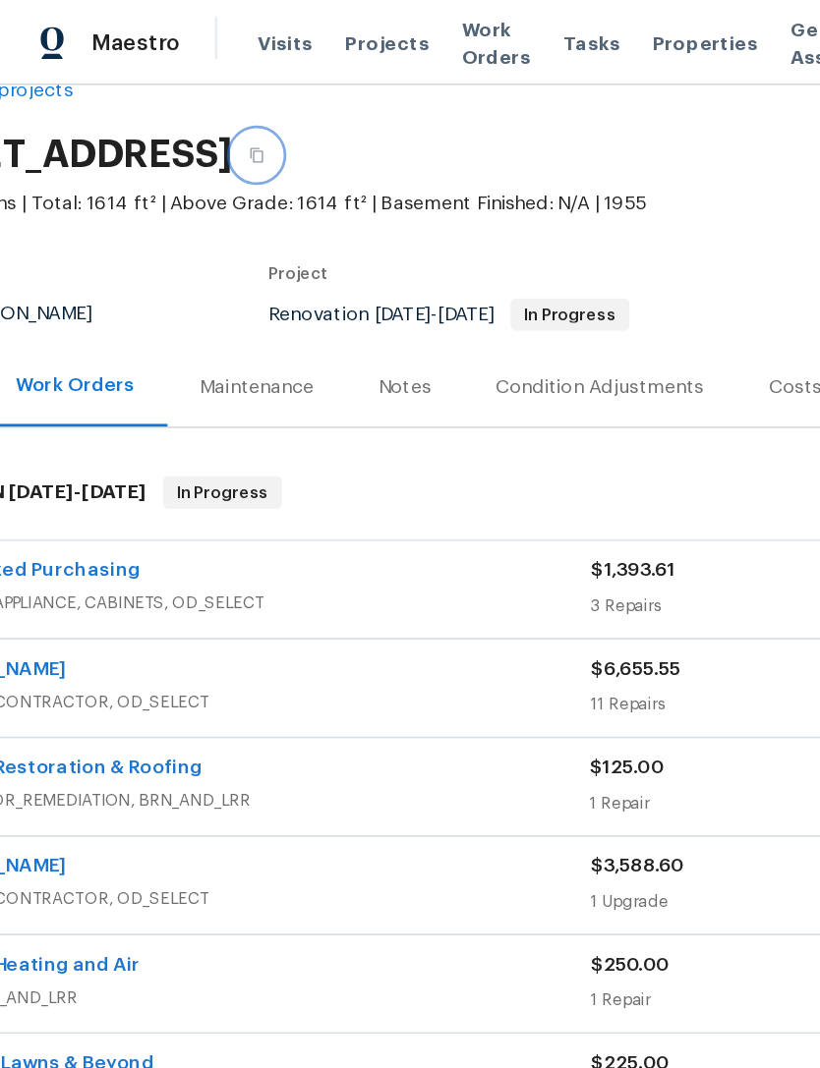
scroll to position [44, 90]
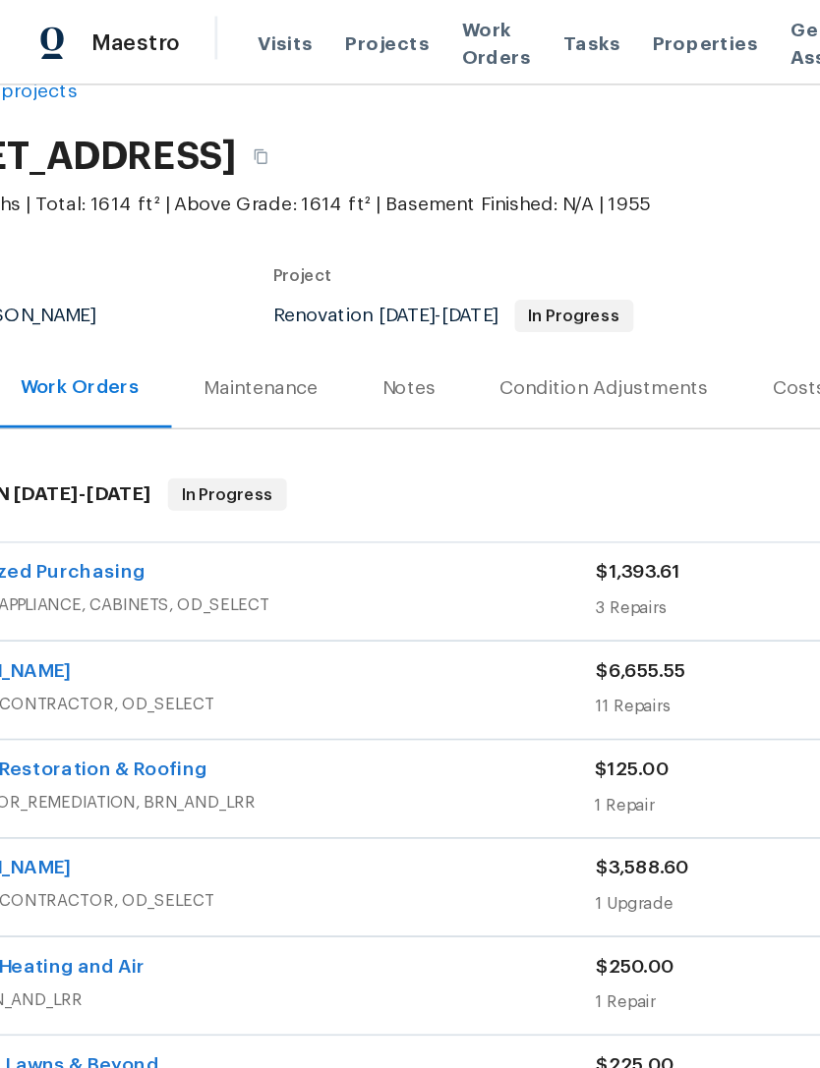
click at [434, 288] on div "Condition Adjustments" at bounding box center [439, 283] width 151 height 20
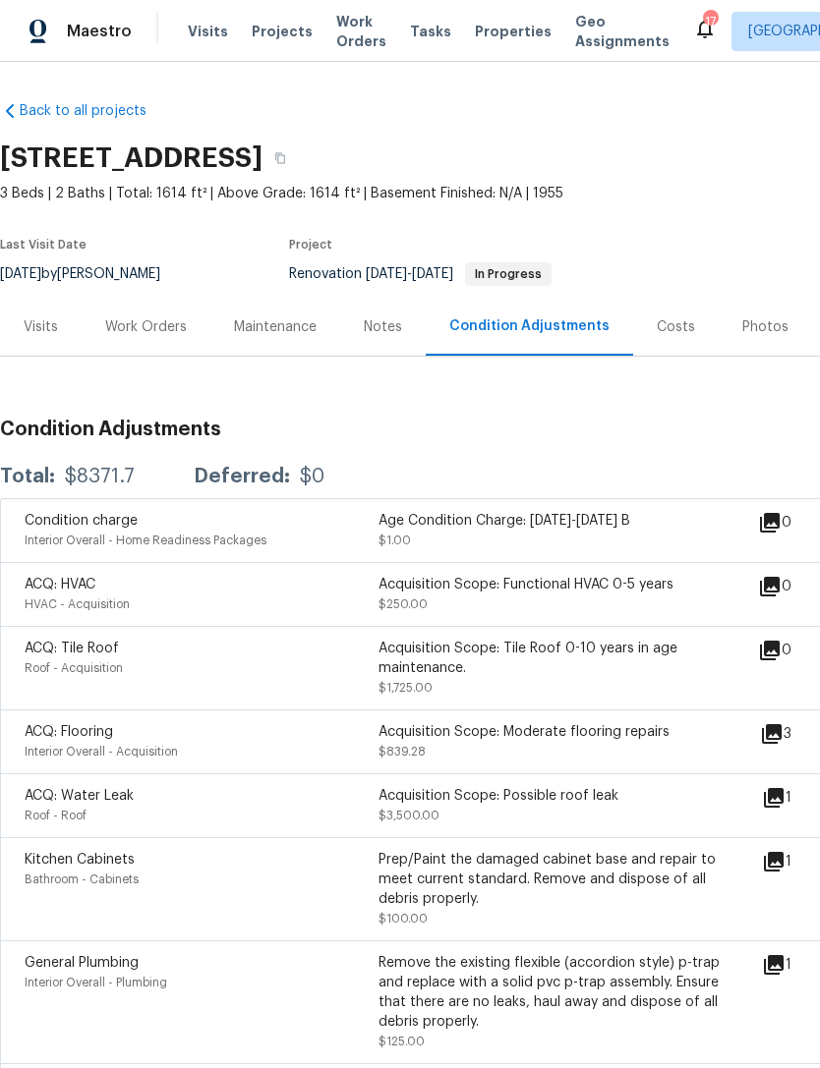
click at [144, 313] on div "Work Orders" at bounding box center [146, 327] width 129 height 58
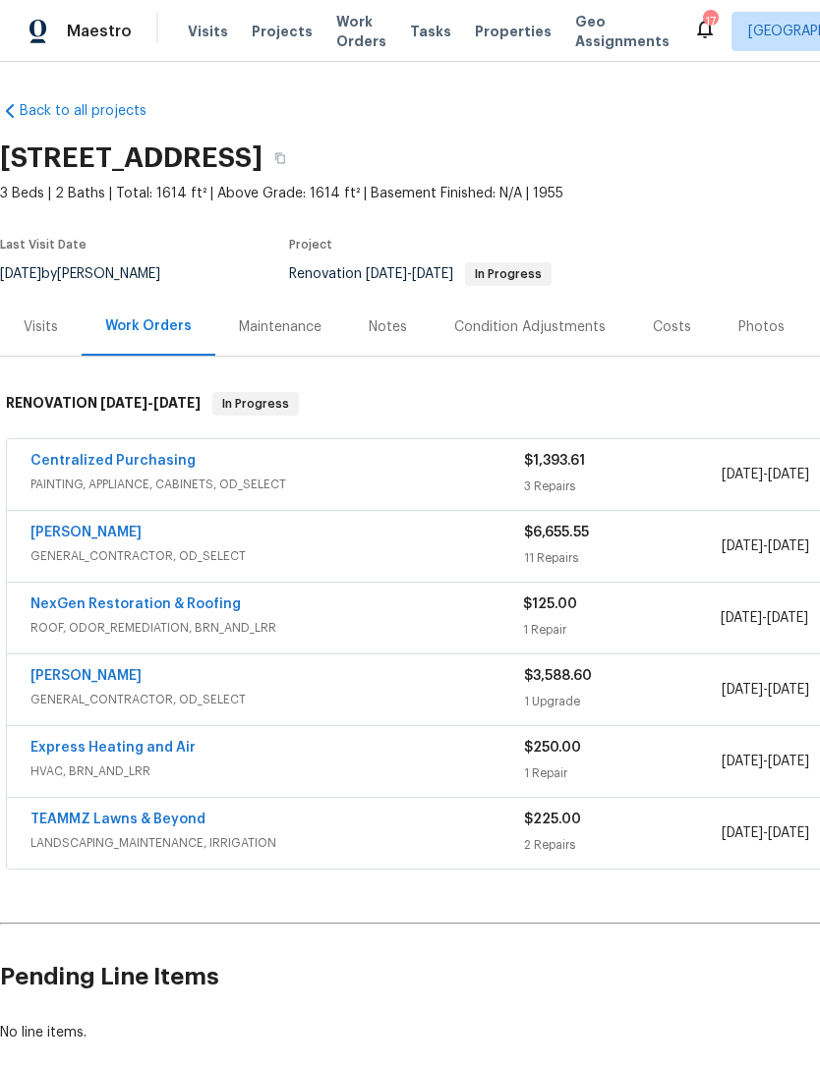
click at [647, 541] on div "$6,655.55" at bounding box center [623, 533] width 198 height 20
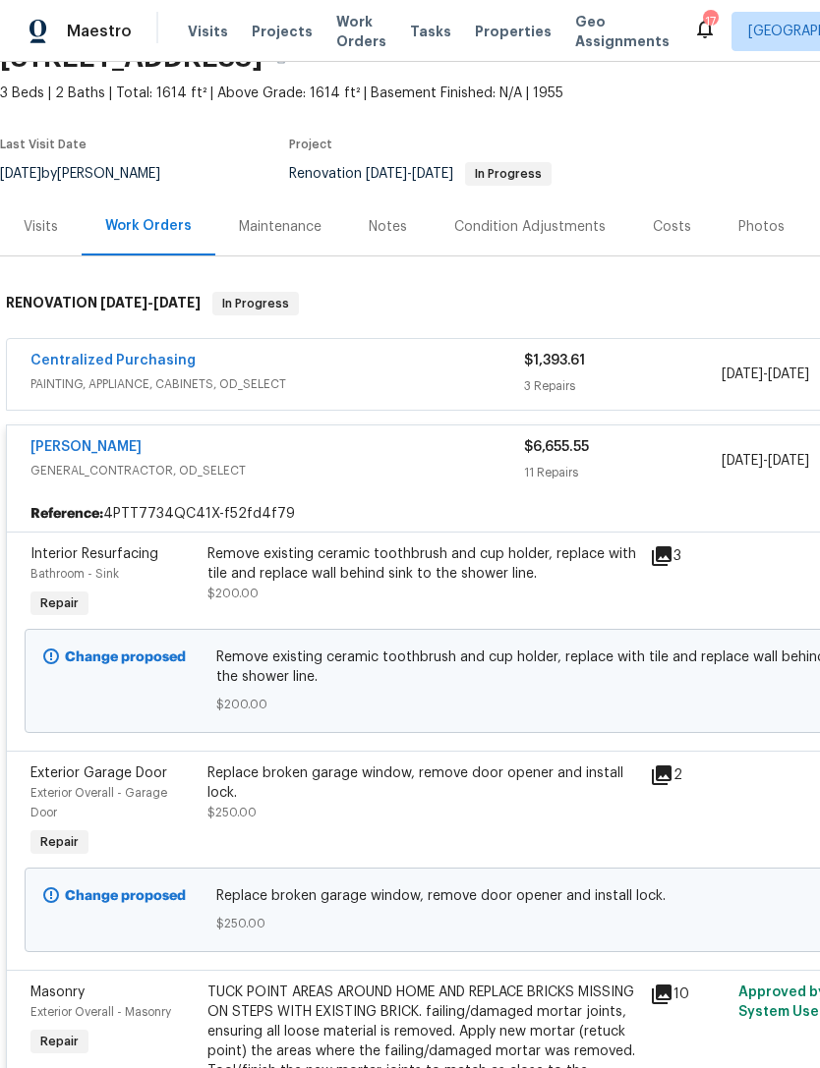
click at [80, 432] on div "[PERSON_NAME] GENERAL_CONTRACTOR, OD_SELECT $6,655.55 11 Repairs [DATE] - [DATE…" at bounding box center [555, 461] width 1097 height 71
click at [70, 452] on link "[PERSON_NAME]" at bounding box center [85, 447] width 111 height 14
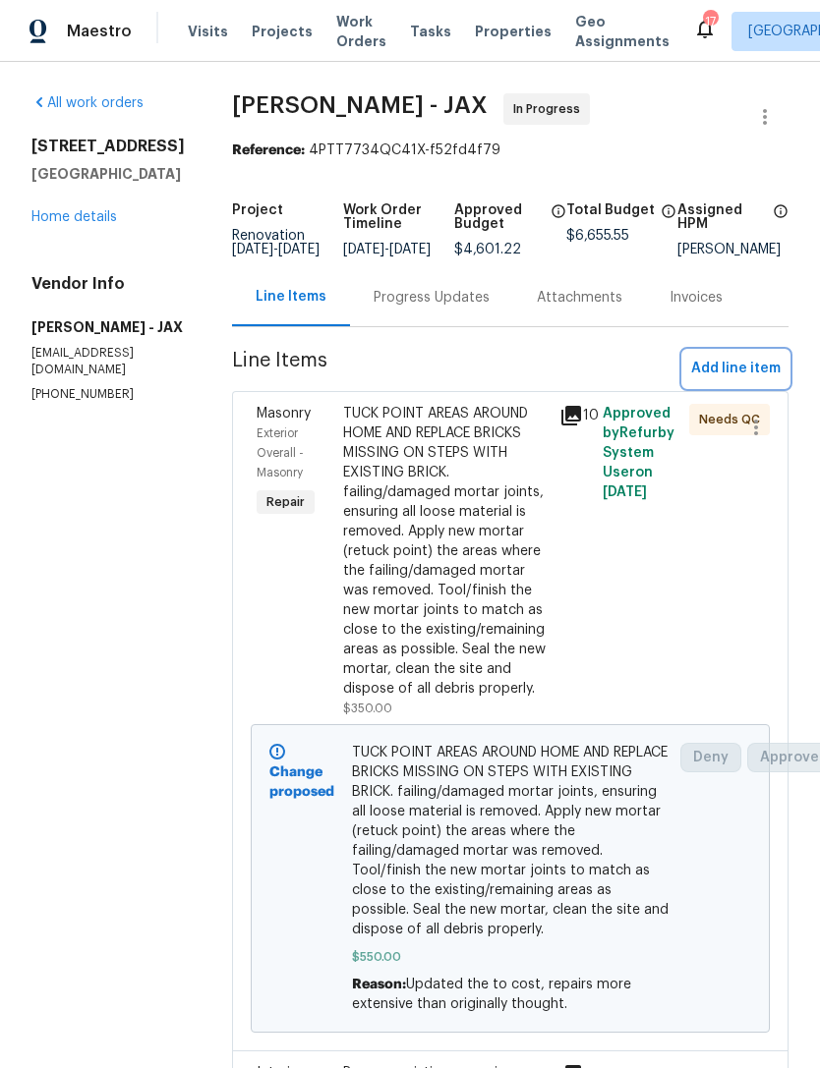
click at [757, 377] on span "Add line item" at bounding box center [735, 369] width 89 height 25
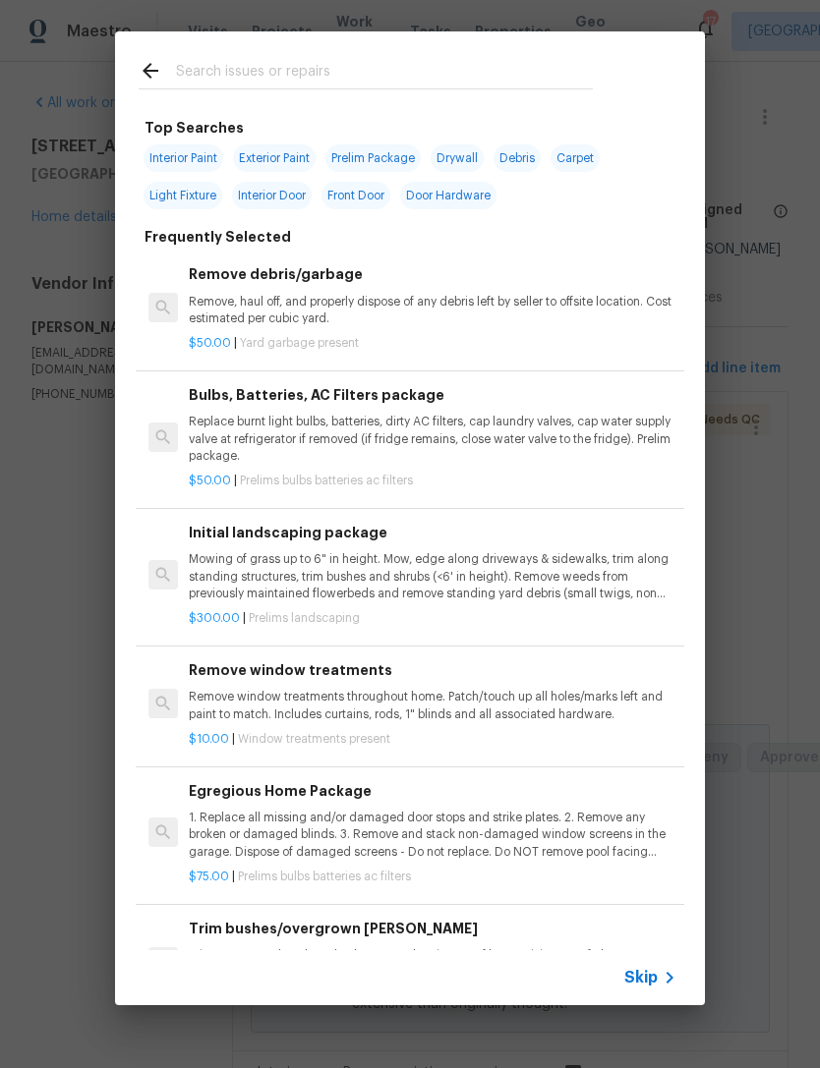
click at [491, 77] on input "text" at bounding box center [384, 73] width 417 height 29
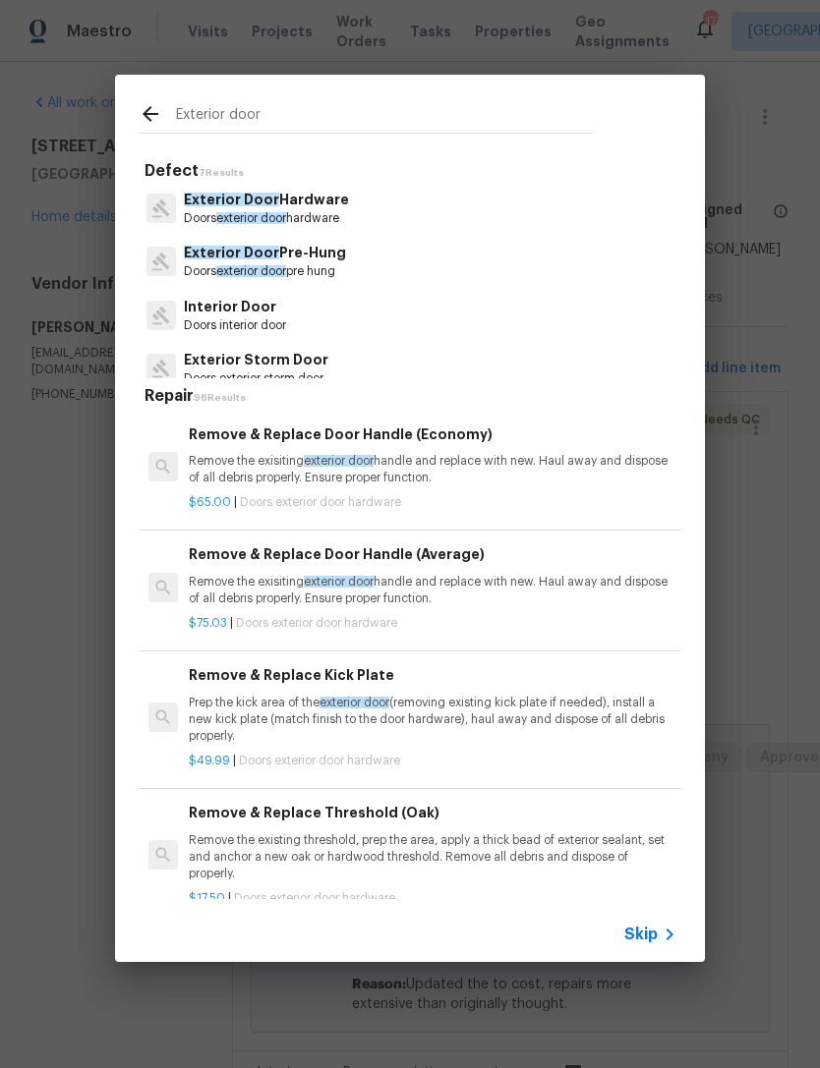
type input "Exterior door"
click at [303, 258] on p "Exterior Door Pre-Hung" at bounding box center [265, 253] width 162 height 21
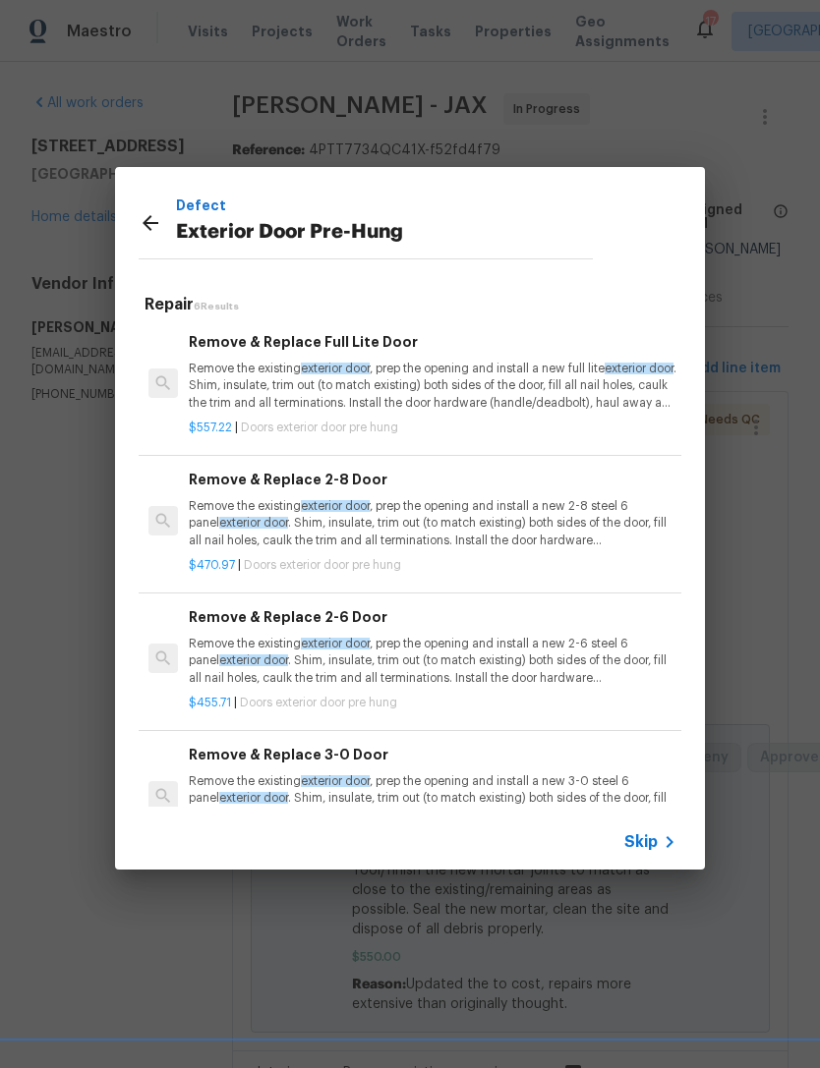
click at [306, 257] on div "Defect Exterior Door Pre-Hung" at bounding box center [384, 226] width 417 height 63
click at [487, 513] on p "Remove the existing exterior door , prep the opening and install a new 2-8 stee…" at bounding box center [433, 523] width 488 height 50
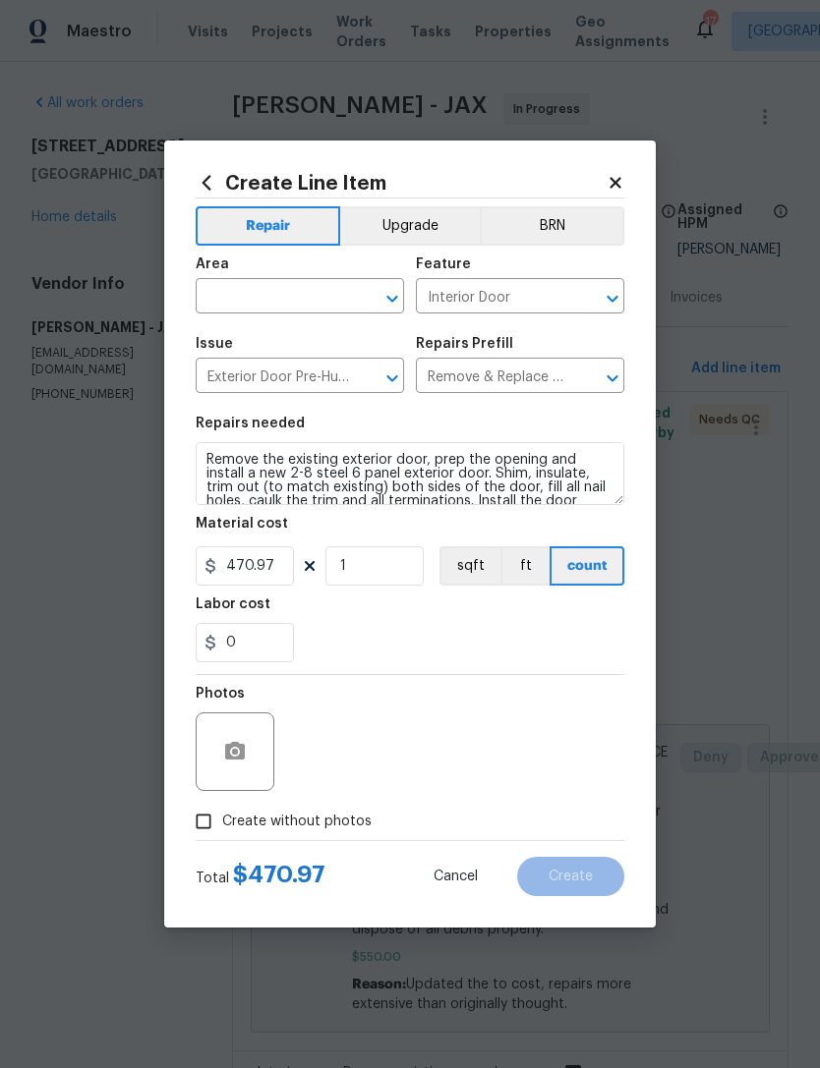
click at [306, 279] on div "Area" at bounding box center [300, 271] width 208 height 26
click at [299, 308] on input "text" at bounding box center [272, 298] width 153 height 30
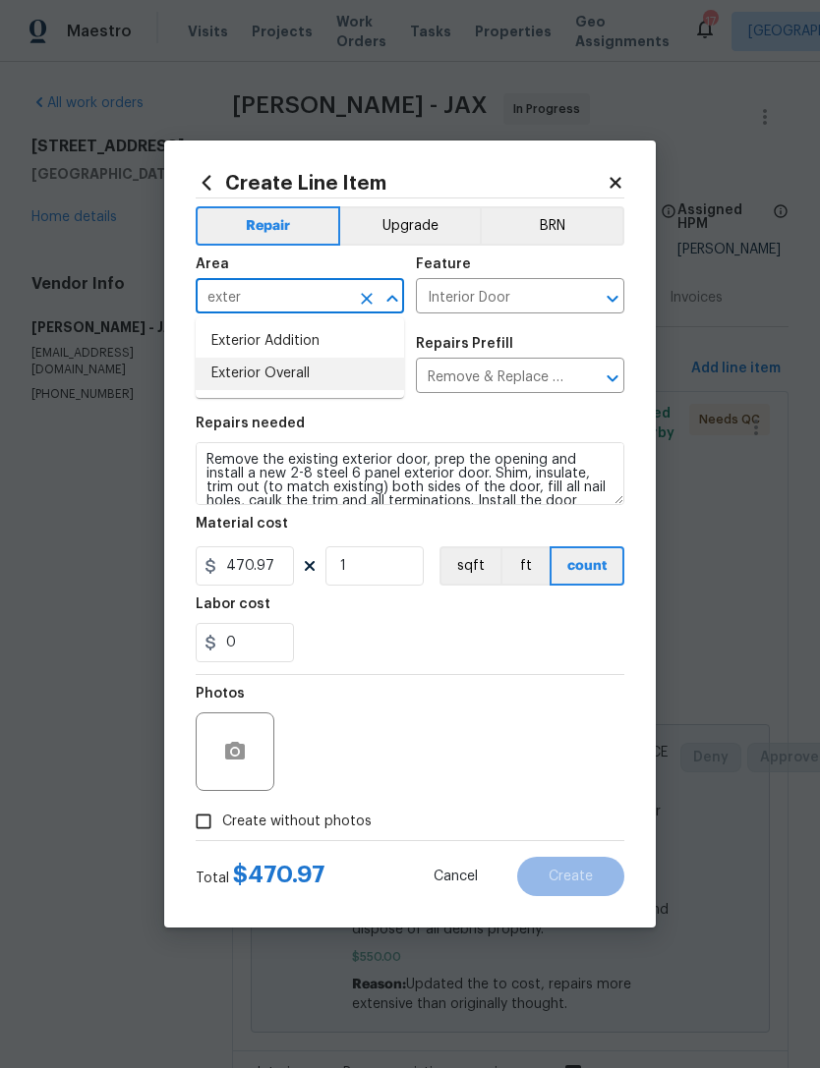
click at [277, 374] on li "Exterior Overall" at bounding box center [300, 374] width 208 height 32
type input "Exterior Overall"
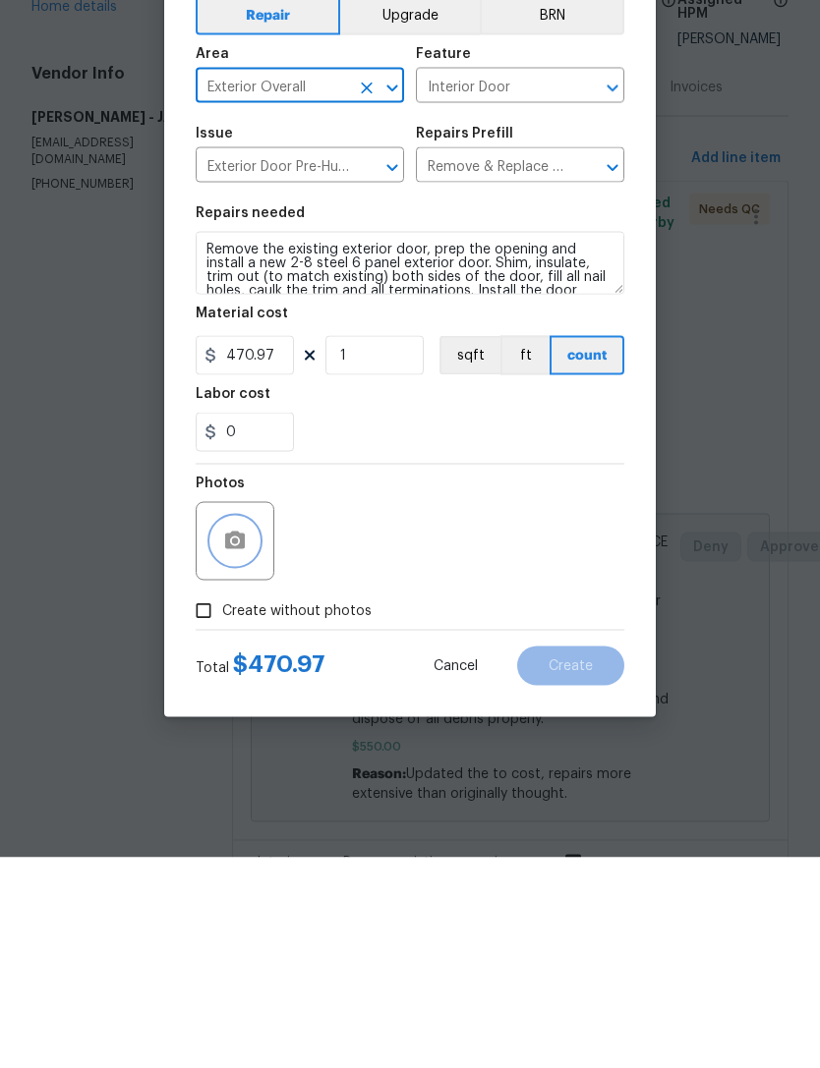
click at [228, 742] on icon "button" at bounding box center [235, 751] width 20 height 18
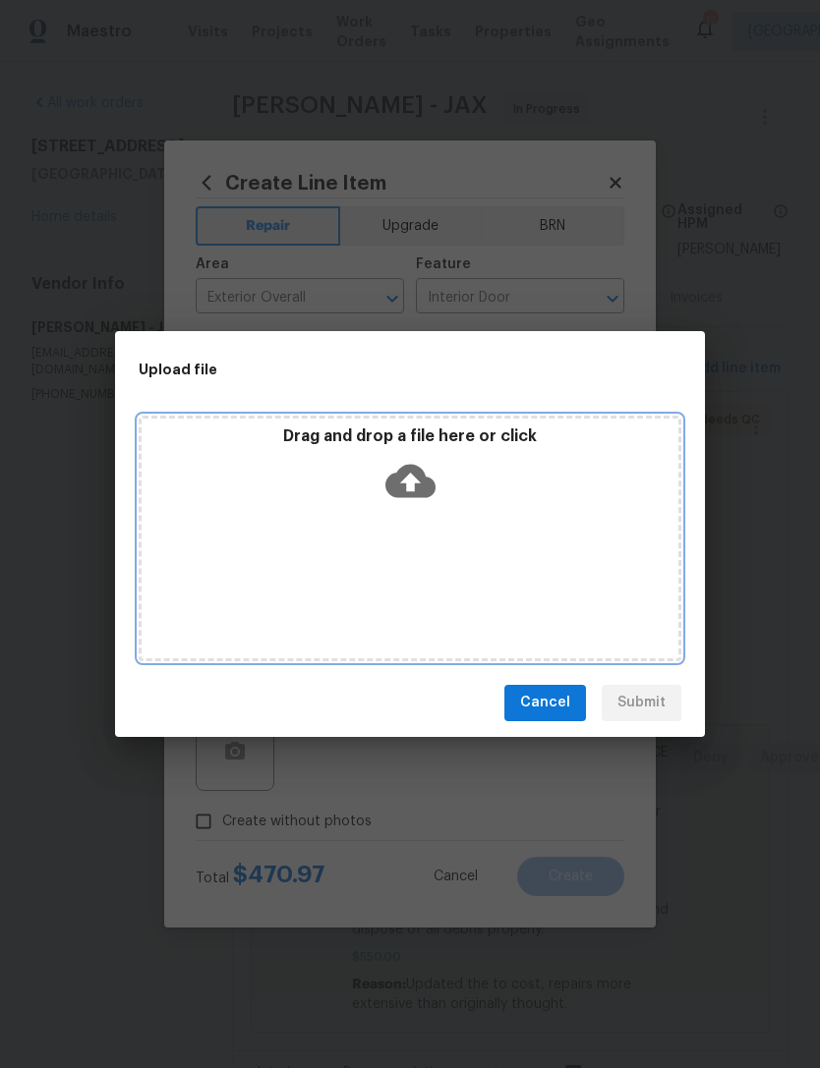
click at [408, 481] on icon at bounding box center [410, 481] width 50 height 50
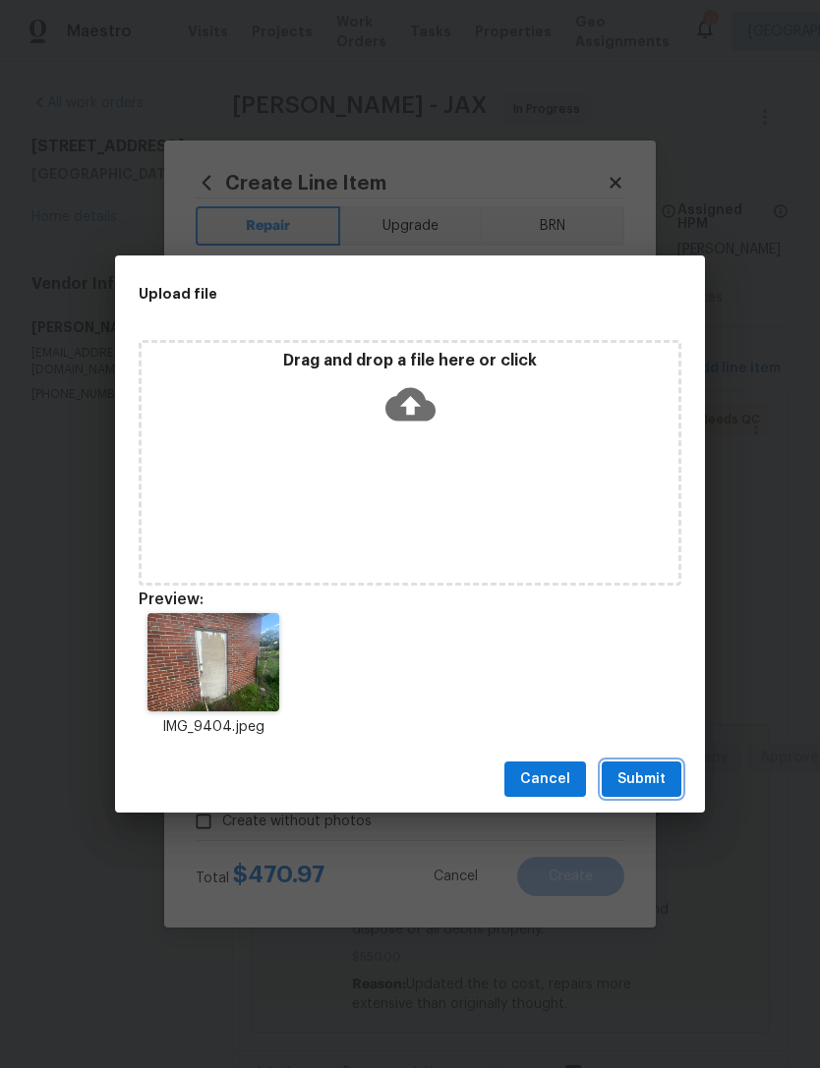
click at [652, 781] on span "Submit" at bounding box center [641, 780] width 48 height 25
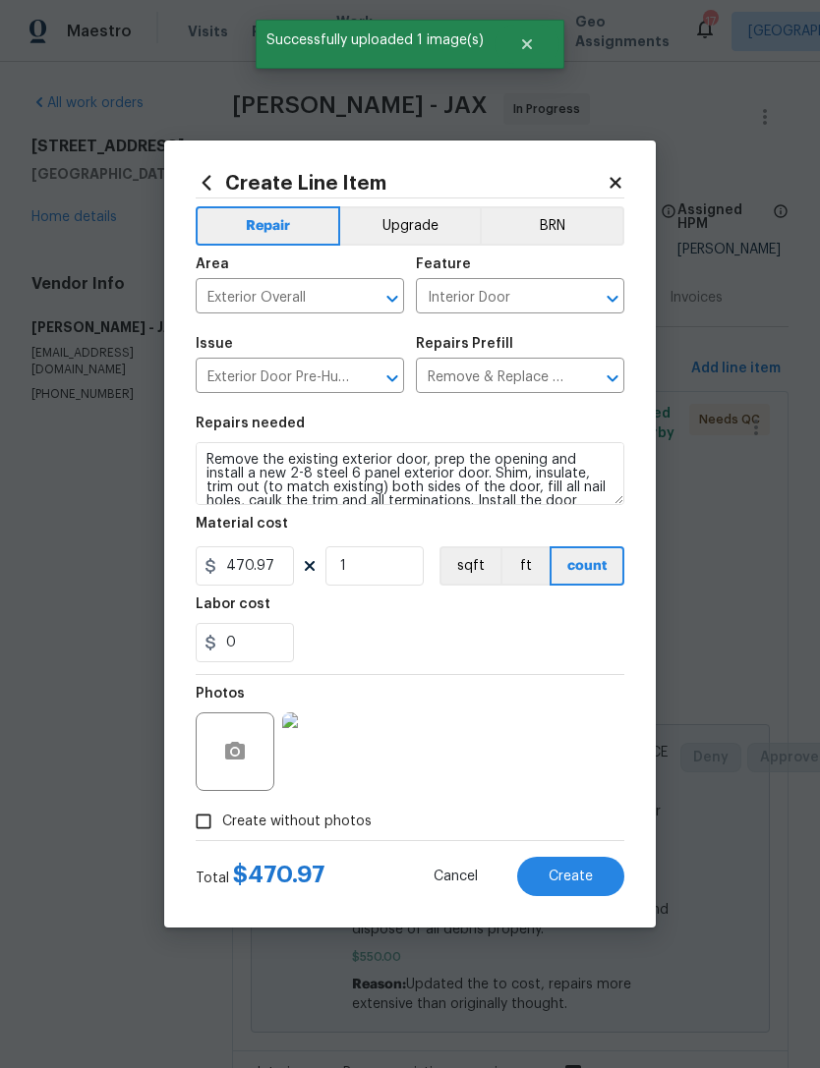
click at [582, 882] on span "Create" at bounding box center [570, 877] width 44 height 15
type input "0"
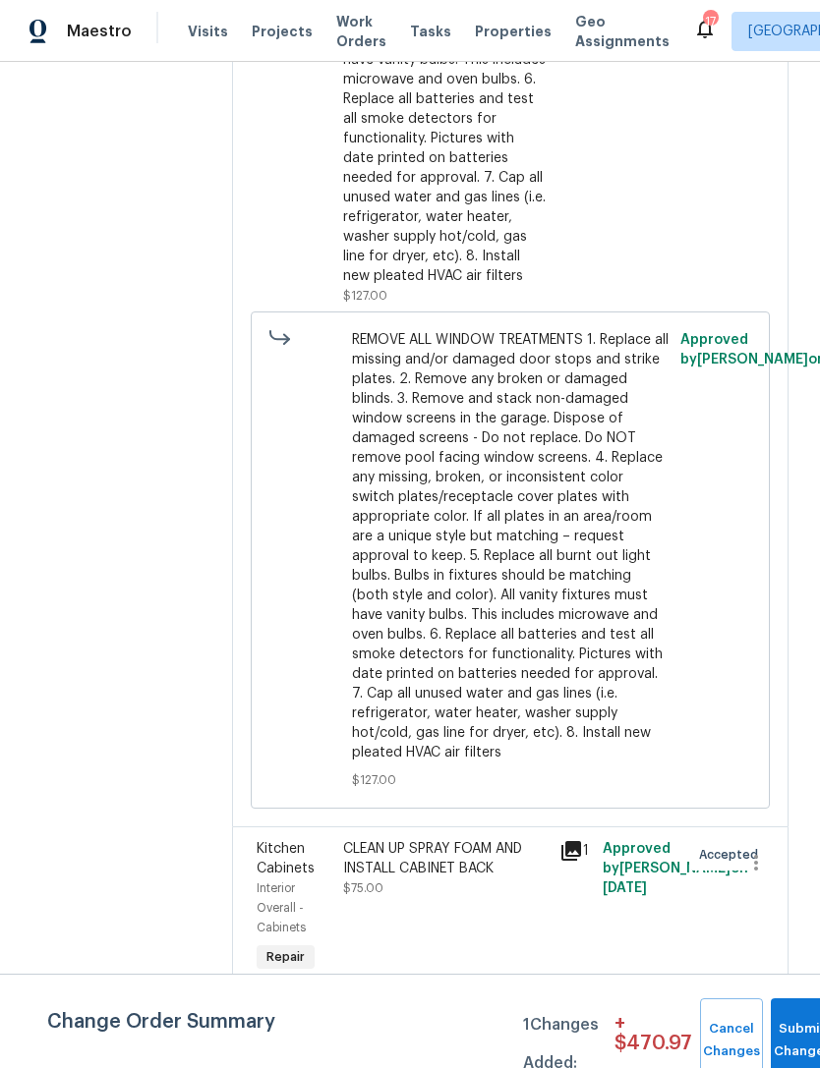
scroll to position [5387, 0]
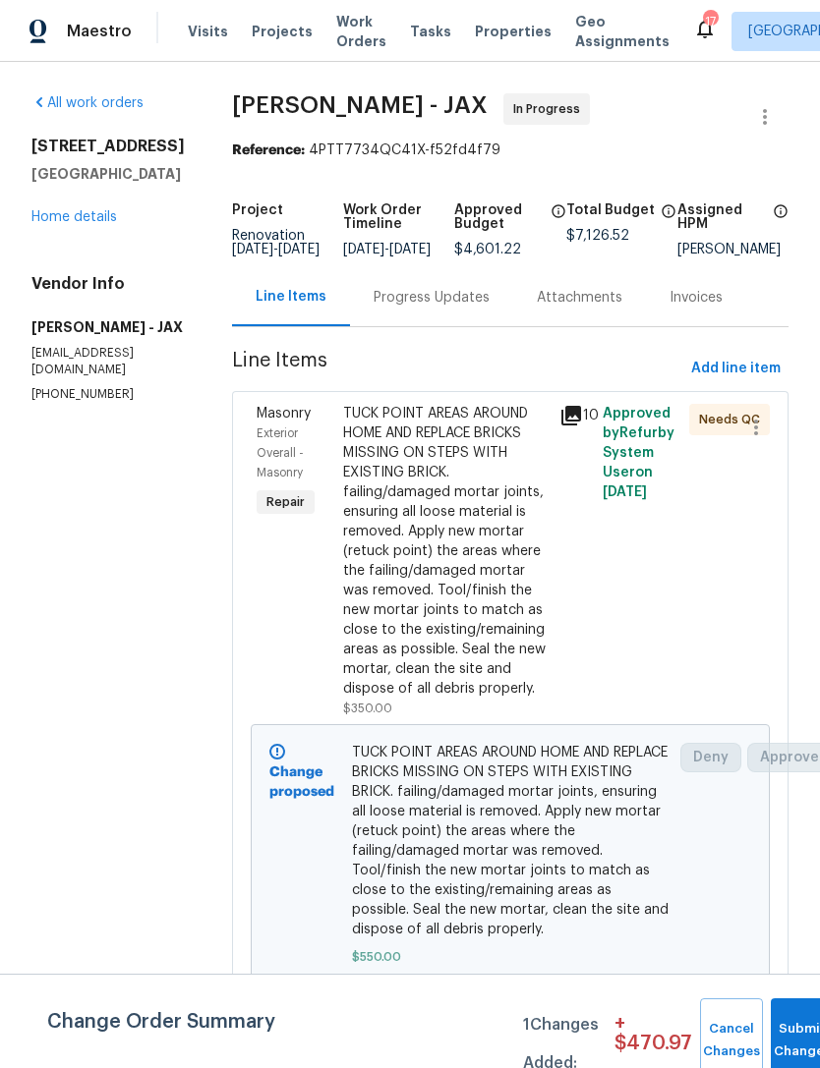
click at [84, 214] on link "Home details" at bounding box center [74, 217] width 86 height 14
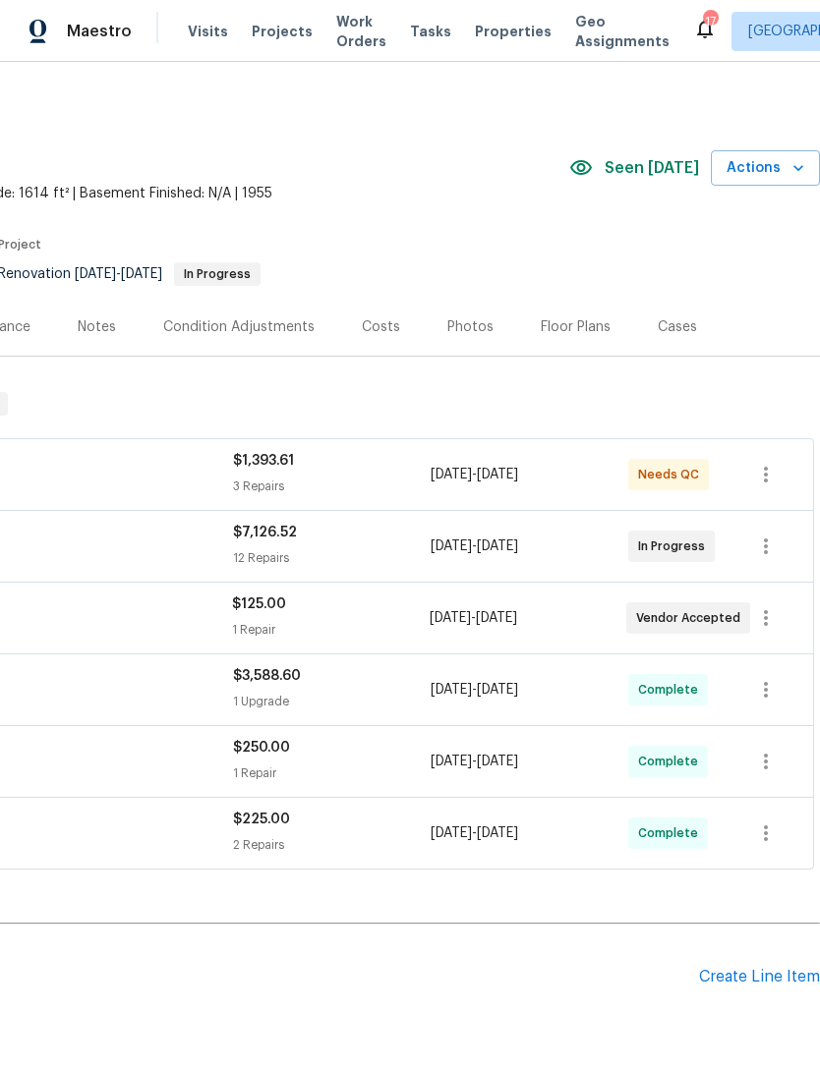
scroll to position [0, 291]
click at [369, 333] on div "Costs" at bounding box center [381, 327] width 38 height 20
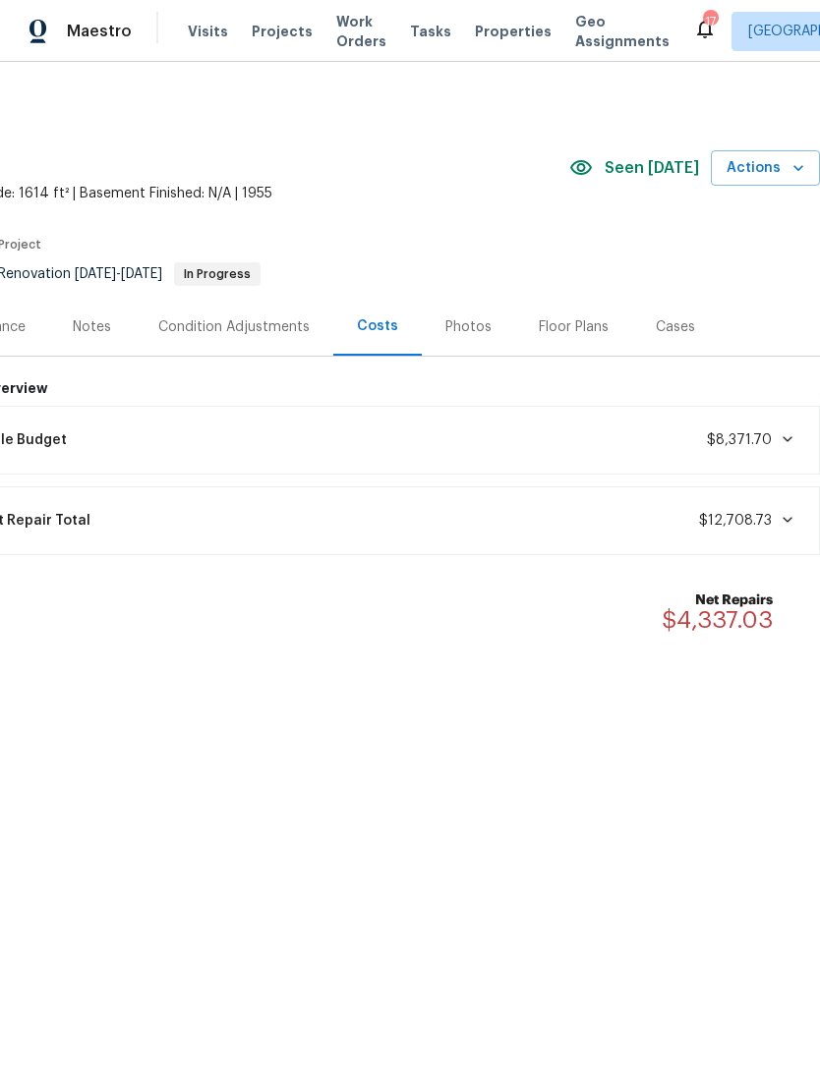
scroll to position [0, 291]
copy span "$8,371.70"
click at [704, 532] on div "Current Repair Total $12,708.73" at bounding box center [372, 520] width 871 height 43
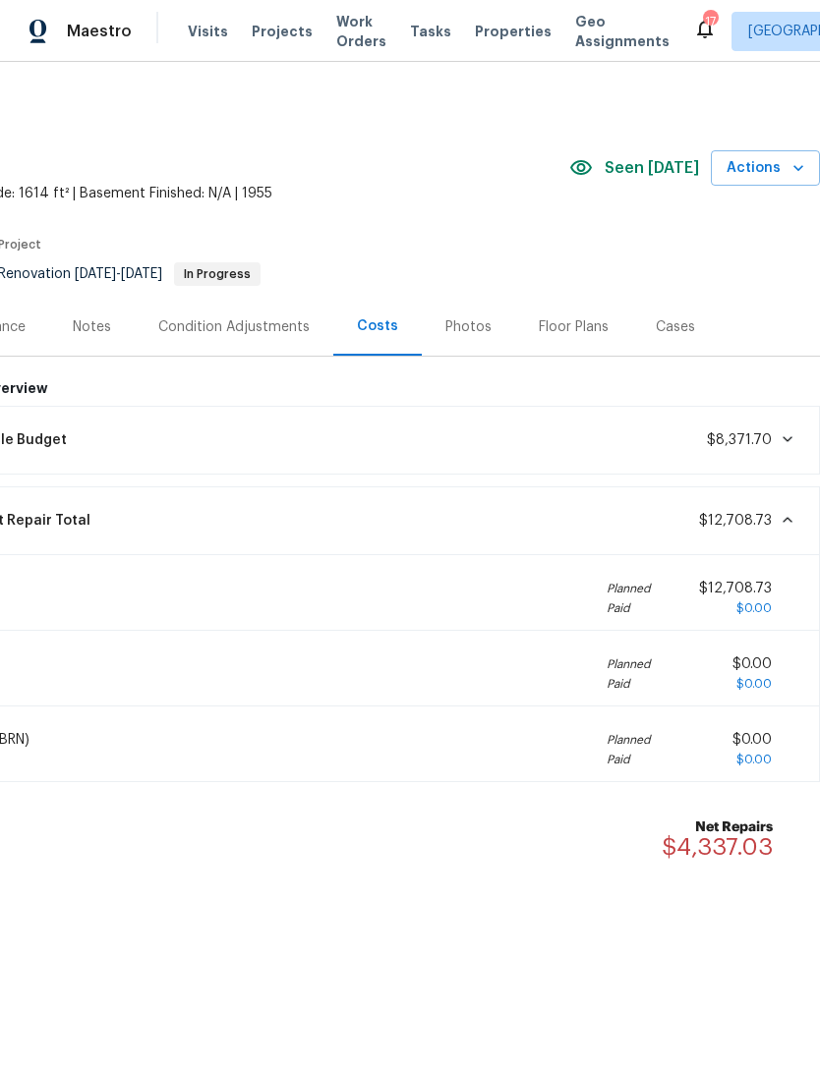
click at [716, 522] on span "$12,708.73" at bounding box center [735, 521] width 73 height 14
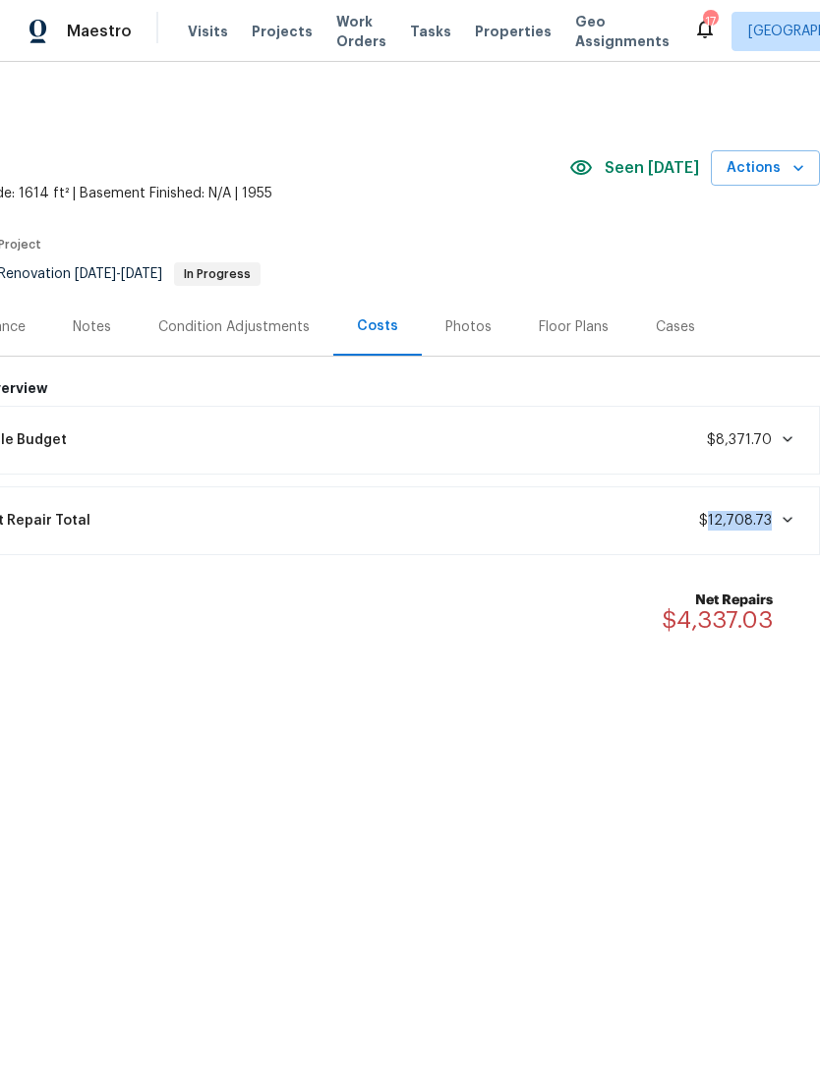
copy span "12,708.73"
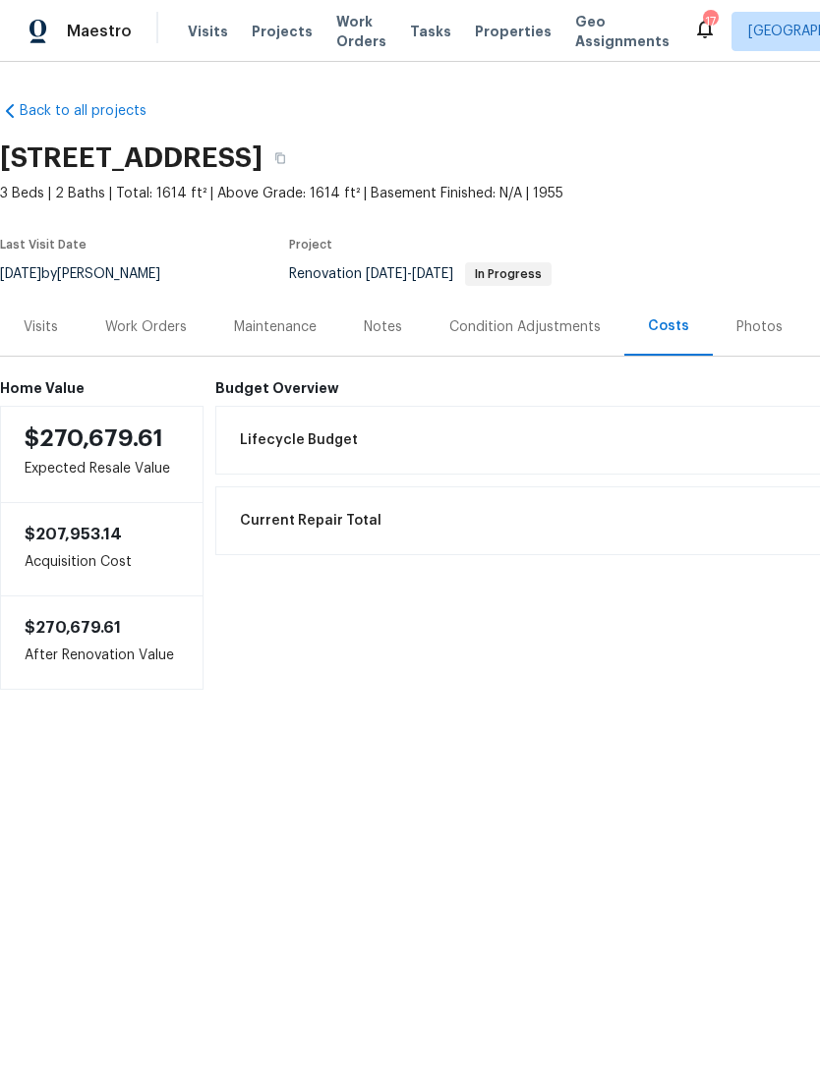
scroll to position [0, 0]
click at [157, 326] on div "Work Orders" at bounding box center [146, 327] width 82 height 20
